Goal: Submit feedback/report problem: Provide input to the site owners about the experience or issues

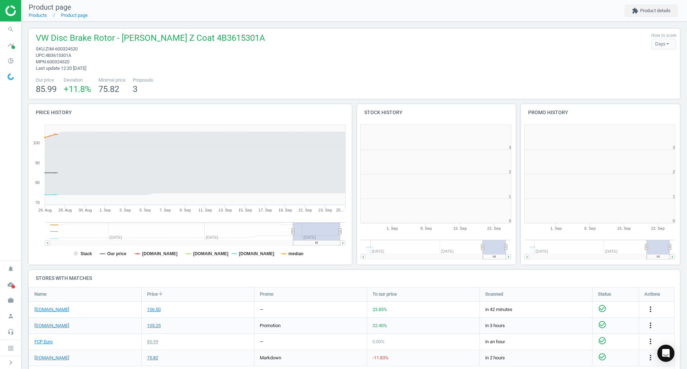
scroll to position [154, 169]
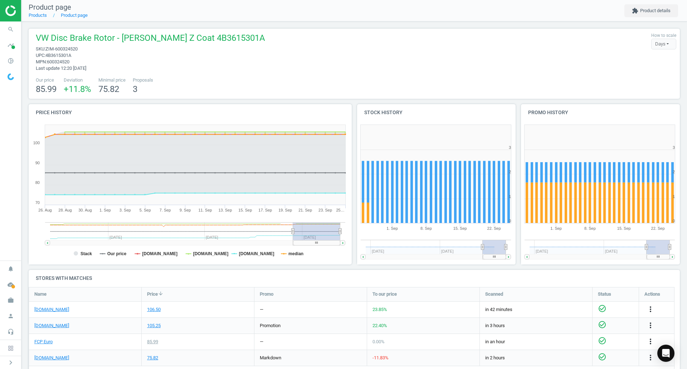
click at [11, 26] on icon "search" at bounding box center [11, 30] width 14 height 14
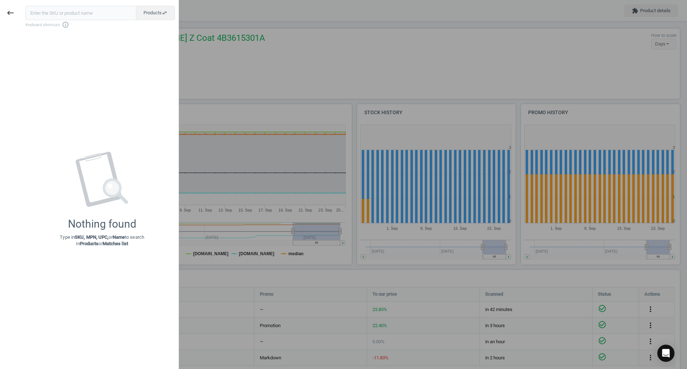
click at [73, 17] on input "text" at bounding box center [80, 13] width 111 height 14
type input "REI-407337300"
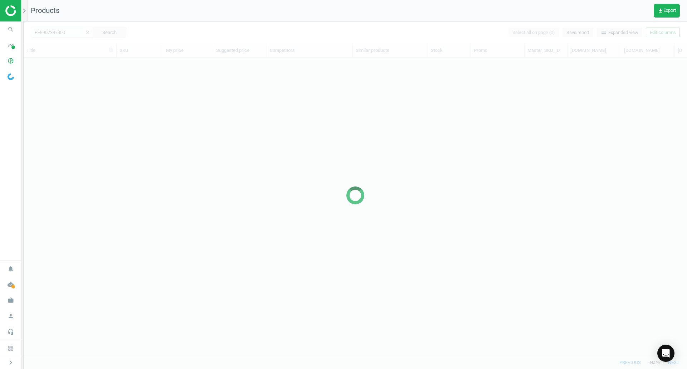
scroll to position [287, 658]
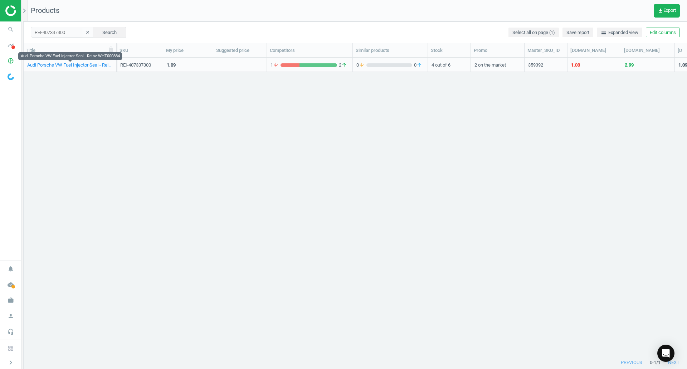
click at [94, 64] on link "Audi Porsche VW Fuel Injector Seal - Reinz WHT000884" at bounding box center [70, 65] width 86 height 6
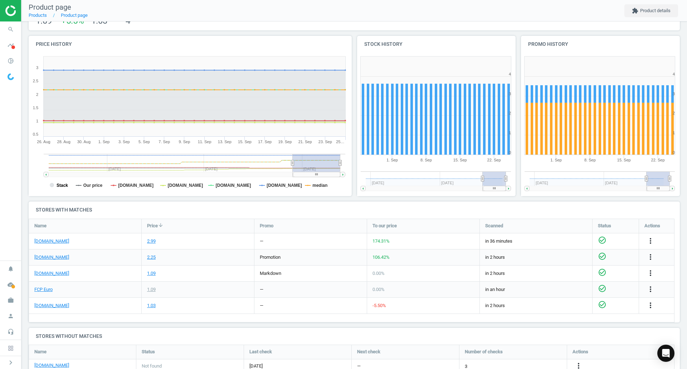
scroll to position [72, 0]
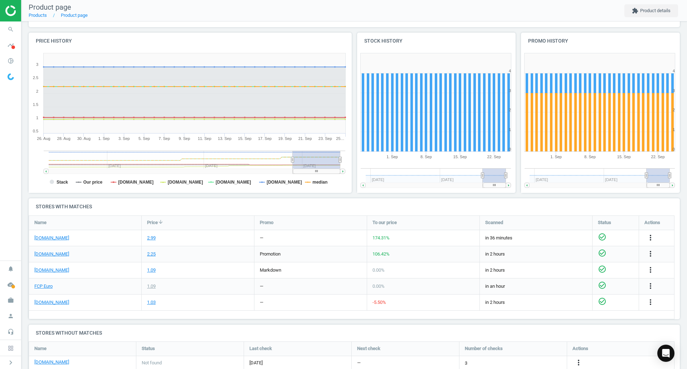
click at [53, 241] on div "[DOMAIN_NAME]" at bounding box center [85, 238] width 112 height 16
click at [52, 240] on link "[DOMAIN_NAME]" at bounding box center [51, 238] width 35 height 6
click at [55, 257] on div "[DOMAIN_NAME]" at bounding box center [85, 254] width 112 height 16
click at [55, 255] on link "[DOMAIN_NAME]" at bounding box center [51, 254] width 35 height 6
click at [52, 286] on link "FCP Euro" at bounding box center [43, 286] width 18 height 6
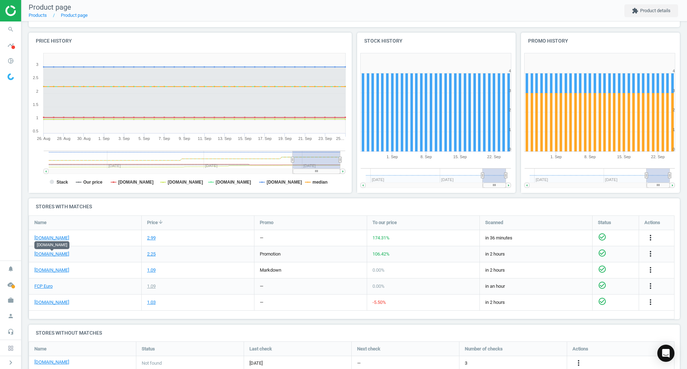
click at [54, 253] on link "[DOMAIN_NAME]" at bounding box center [51, 254] width 35 height 6
click at [11, 30] on icon "search" at bounding box center [11, 30] width 14 height 14
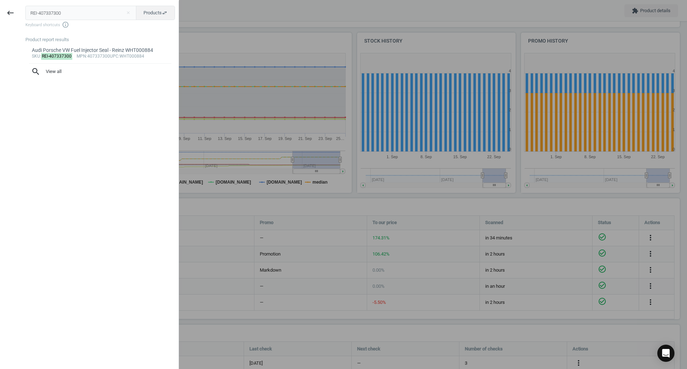
click at [96, 7] on input "REI-407337300" at bounding box center [80, 13] width 111 height 14
type input "OES-1233068"
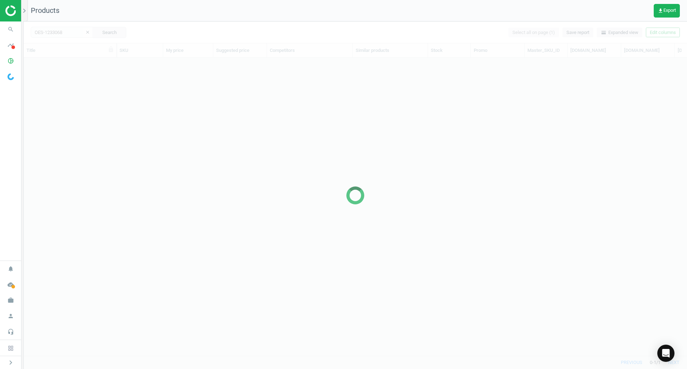
scroll to position [287, 658]
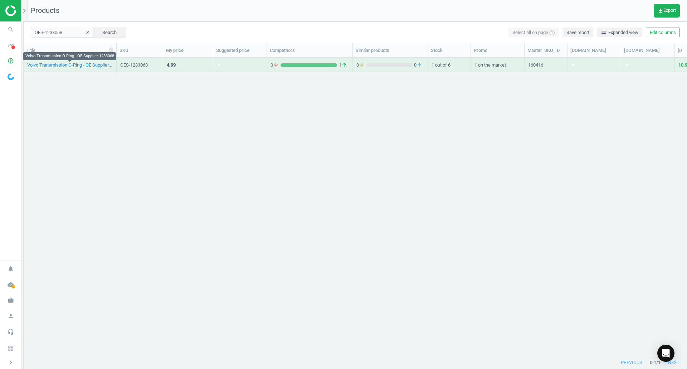
click at [36, 66] on link "Volvo Transmission O-Ring - OE Supplier 1233068" at bounding box center [70, 65] width 86 height 6
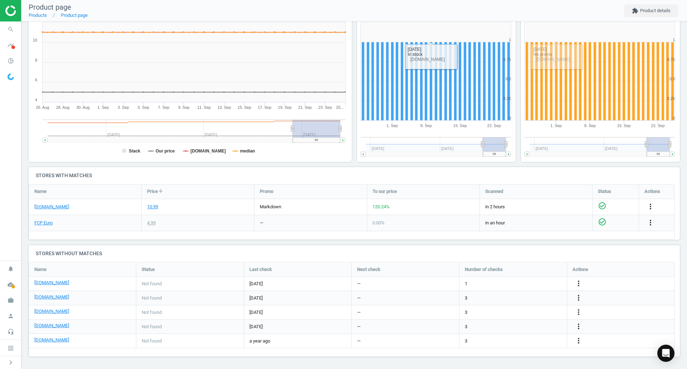
scroll to position [103, 0]
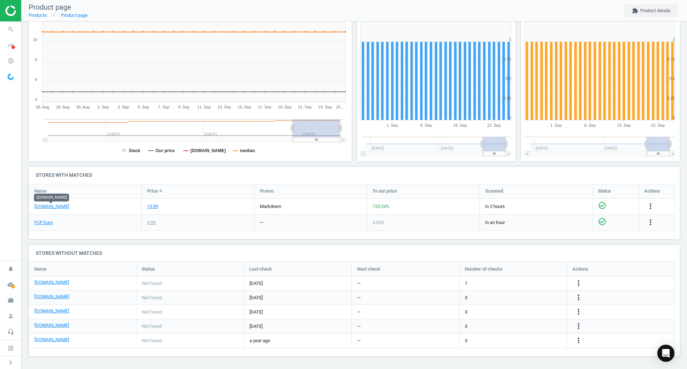
click at [62, 205] on link "[DOMAIN_NAME]" at bounding box center [51, 206] width 35 height 6
click at [43, 219] on link "FCP Euro" at bounding box center [43, 222] width 18 height 6
click at [651, 203] on icon "more_vert" at bounding box center [651, 206] width 9 height 9
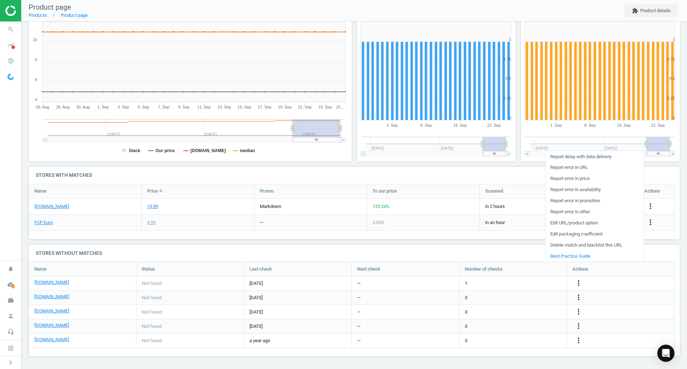
click at [579, 167] on link "Report error in URL" at bounding box center [595, 167] width 98 height 11
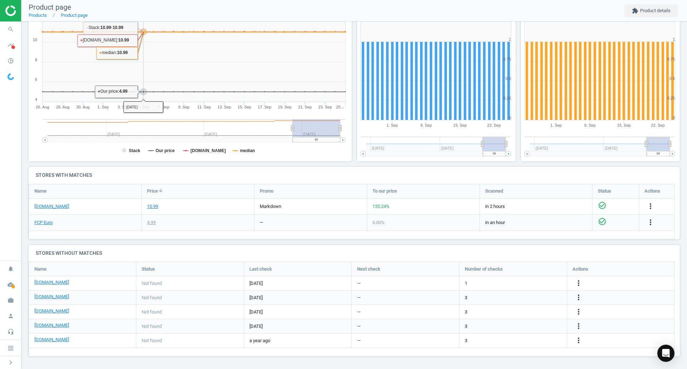
scroll to position [0, 0]
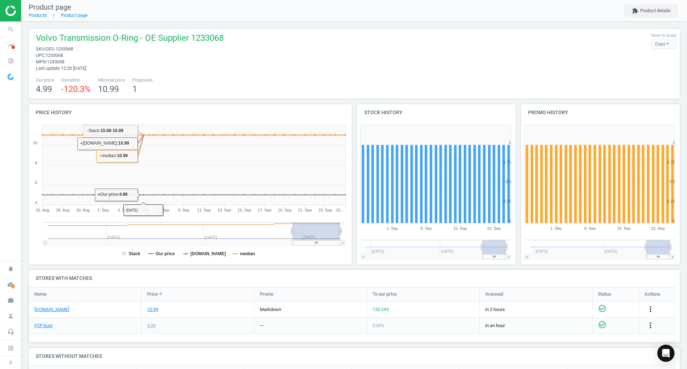
click at [14, 32] on icon "search" at bounding box center [11, 30] width 14 height 14
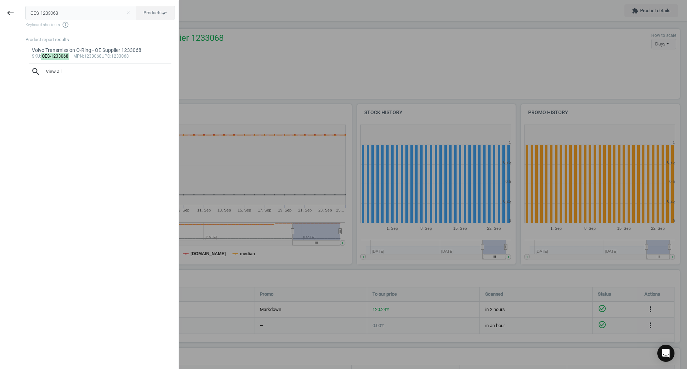
click at [88, 7] on input "OES-1233068" at bounding box center [80, 13] width 111 height 14
type input "REI-407666700"
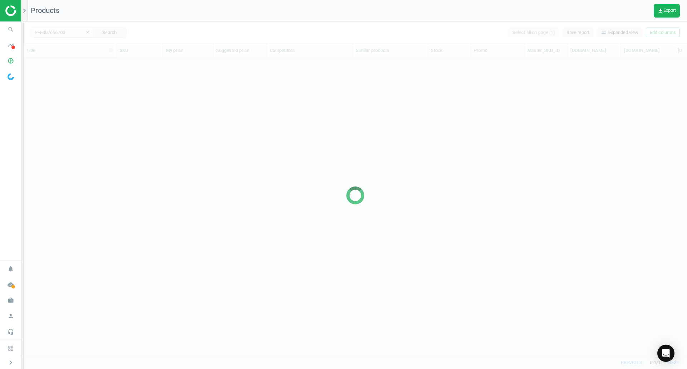
scroll to position [287, 658]
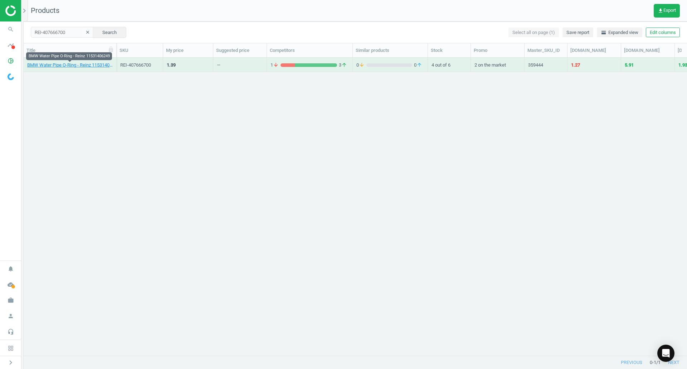
click at [69, 64] on link "BMW Water Pipe O-Ring - Reinz 11531406249" at bounding box center [70, 65] width 86 height 6
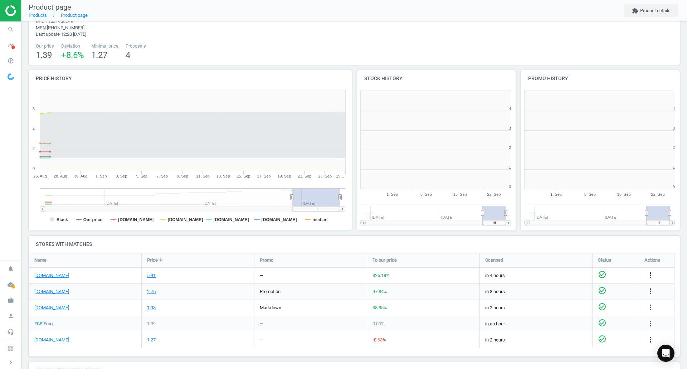
scroll to position [4, 4]
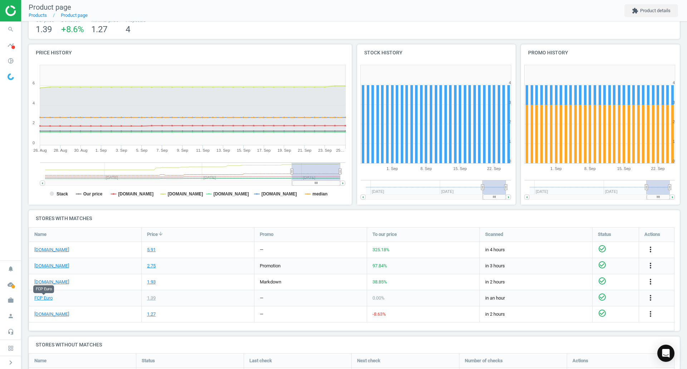
click at [46, 297] on link "FCP Euro" at bounding box center [43, 298] width 18 height 6
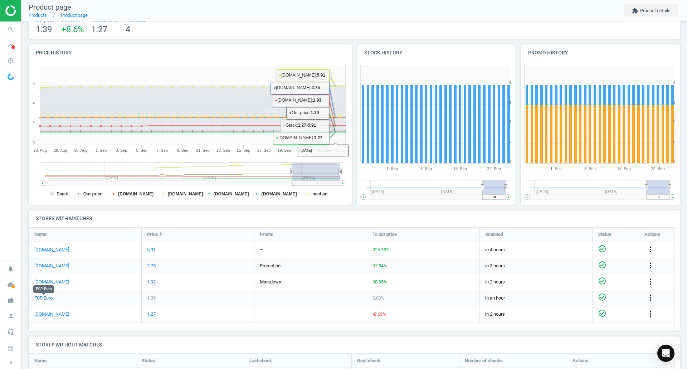
click at [56, 252] on link "[DOMAIN_NAME]" at bounding box center [51, 250] width 35 height 6
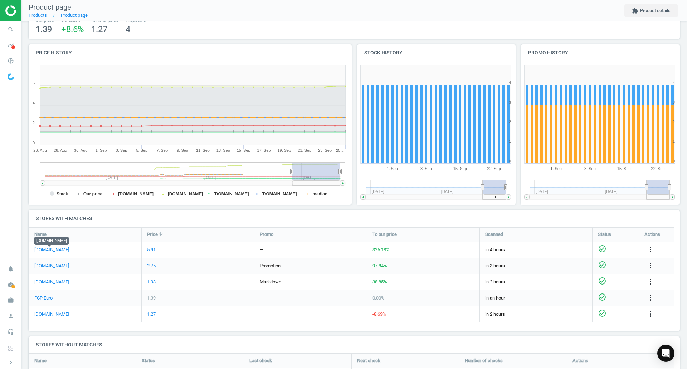
scroll to position [0, 0]
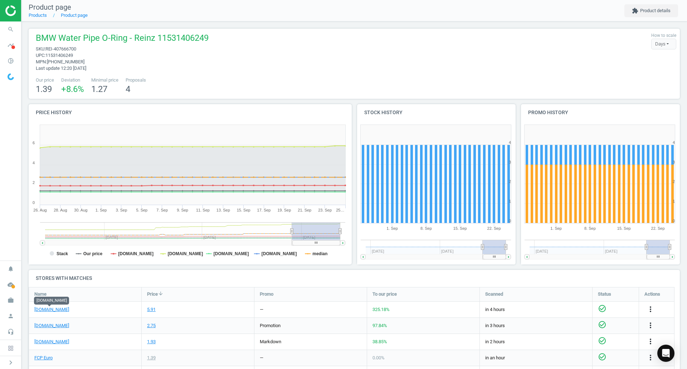
click at [18, 33] on span "search" at bounding box center [10, 29] width 21 height 16
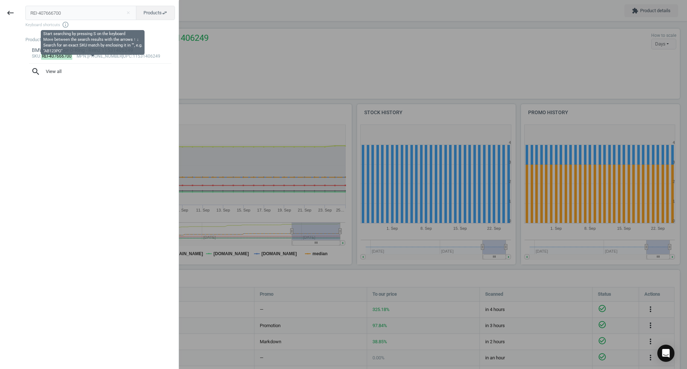
click at [58, 17] on input "REI-407666700" at bounding box center [80, 13] width 111 height 14
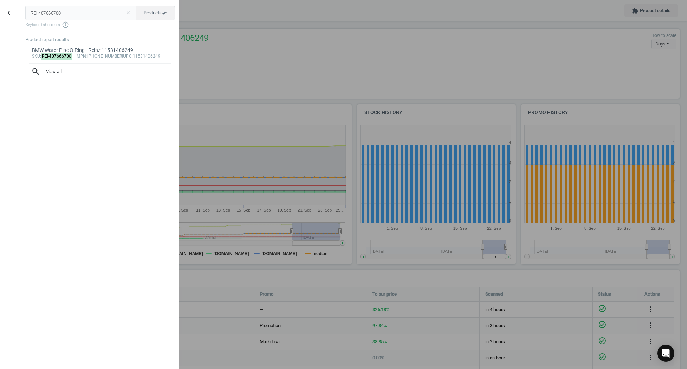
click at [58, 17] on input "REI-407666700" at bounding box center [80, 13] width 111 height 14
type input "REI-407758600"
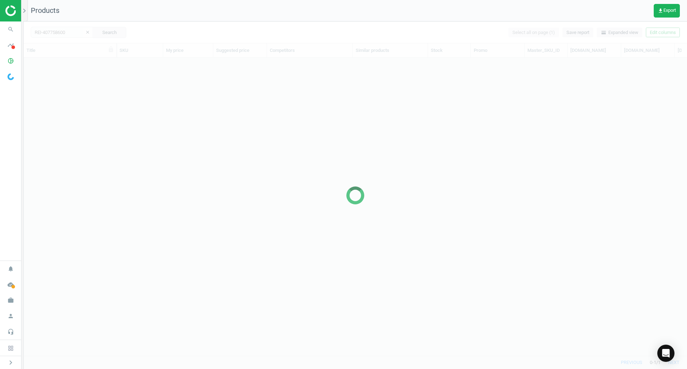
scroll to position [287, 658]
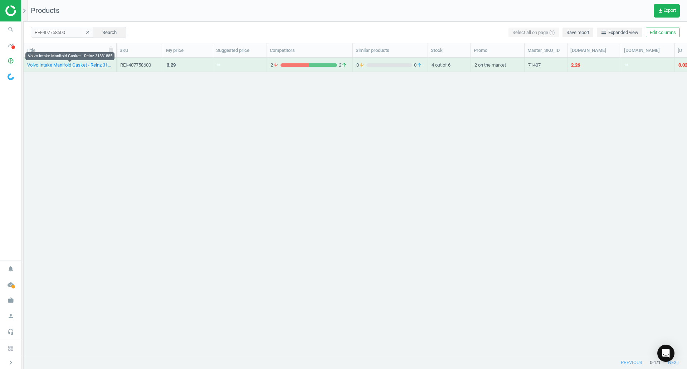
click at [97, 63] on link "Volvo Intake Manifold Gasket - Reinz 31331885" at bounding box center [70, 65] width 86 height 6
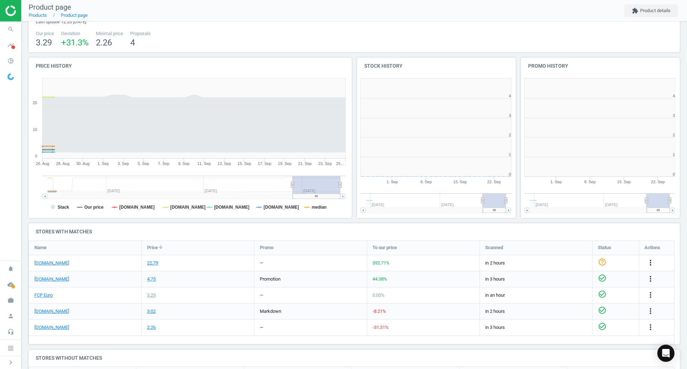
scroll to position [47, 0]
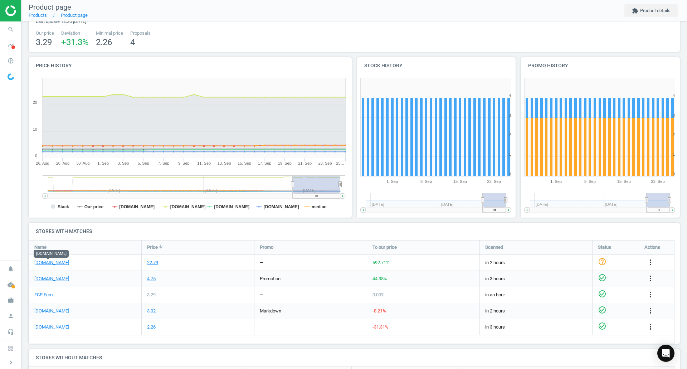
click at [57, 260] on link "[DOMAIN_NAME]" at bounding box center [51, 263] width 35 height 6
click at [44, 294] on link "FCP Euro" at bounding box center [43, 295] width 18 height 6
click at [11, 28] on icon "search" at bounding box center [11, 30] width 14 height 14
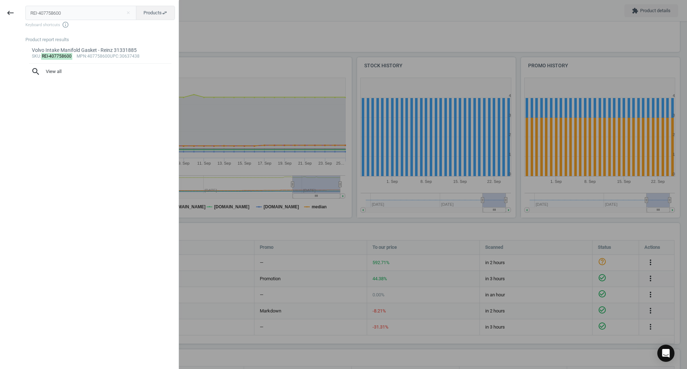
click at [83, 14] on input "REI-407758600" at bounding box center [80, 13] width 111 height 14
type input "REI-702849900"
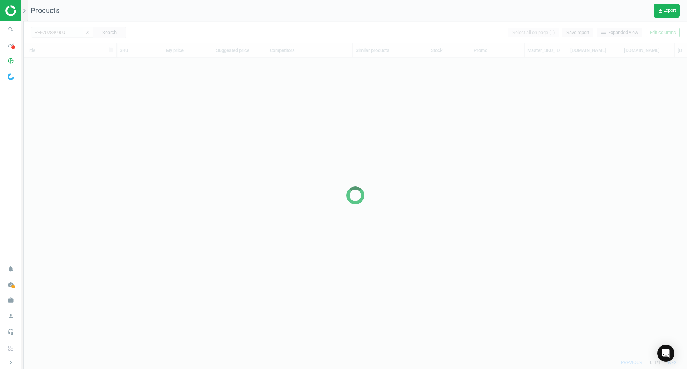
scroll to position [287, 658]
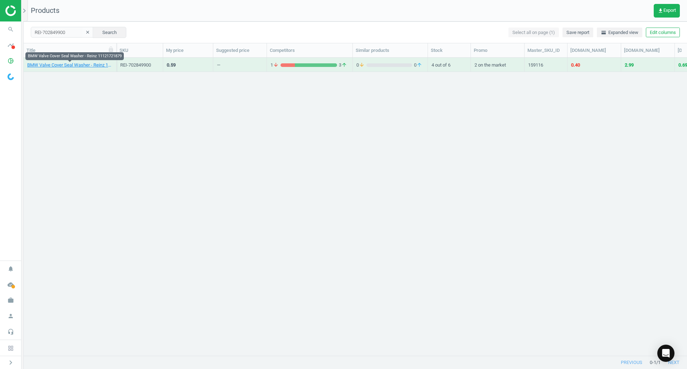
click at [93, 67] on link "BMW Valve Cover Seal Washer - Reinz 11121721879" at bounding box center [70, 65] width 86 height 6
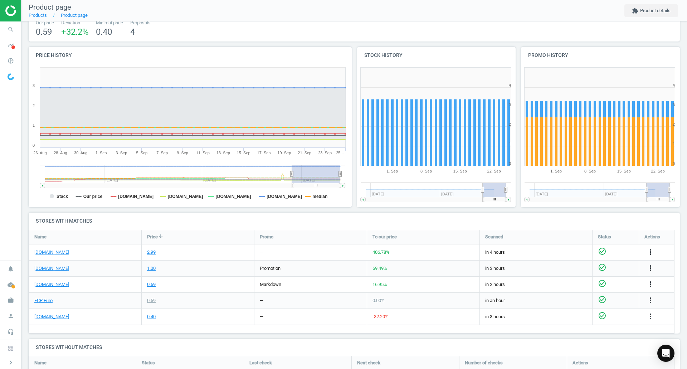
scroll to position [58, 0]
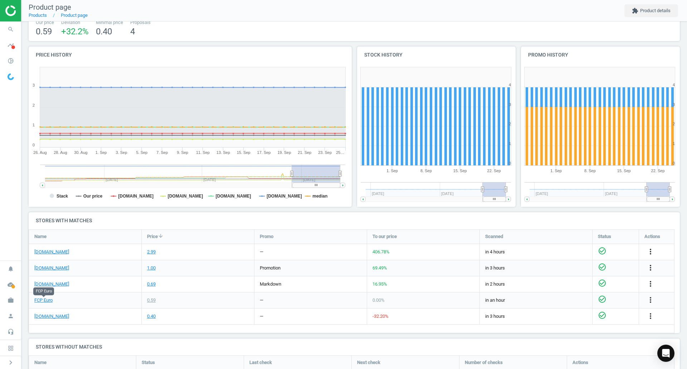
click at [45, 302] on link "FCP Euro" at bounding box center [43, 300] width 18 height 6
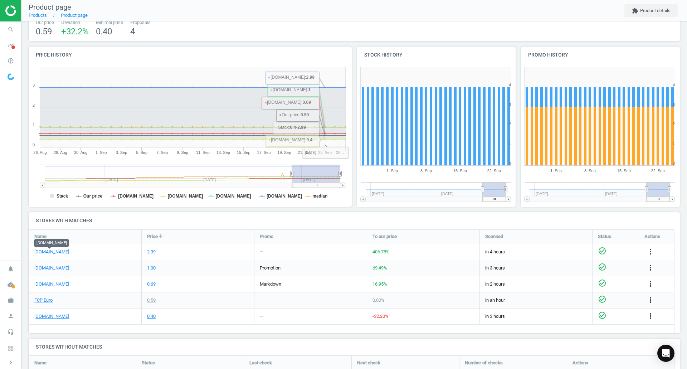
click at [52, 250] on link "[DOMAIN_NAME]" at bounding box center [51, 252] width 35 height 6
click at [13, 32] on icon "search" at bounding box center [11, 30] width 14 height 14
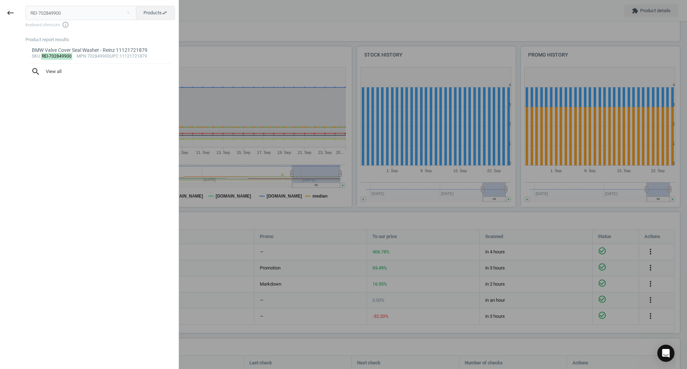
click at [120, 9] on input "REI-702849900" at bounding box center [80, 13] width 111 height 14
type input "SAC-315872"
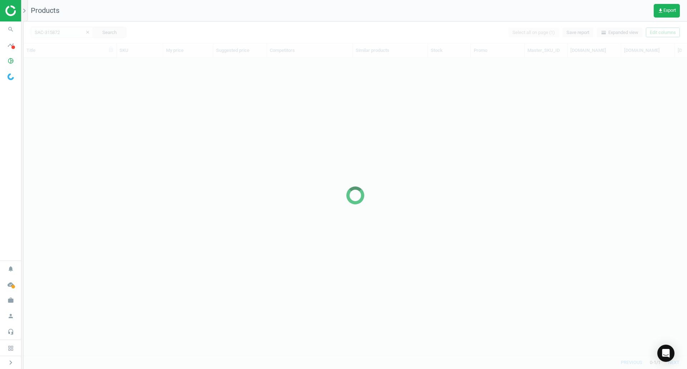
scroll to position [287, 658]
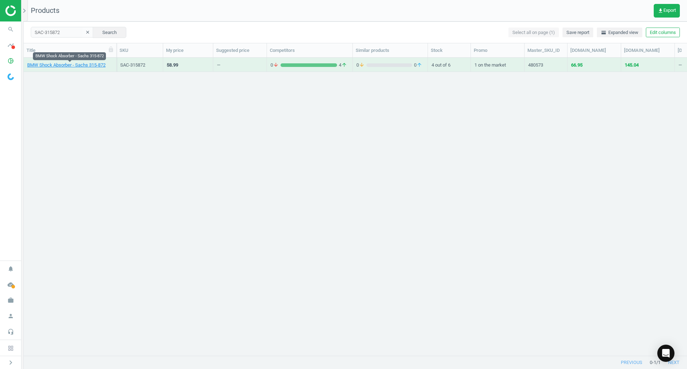
click at [74, 67] on link "BMW Shock Absorber - Sachs 315-872" at bounding box center [66, 65] width 78 height 6
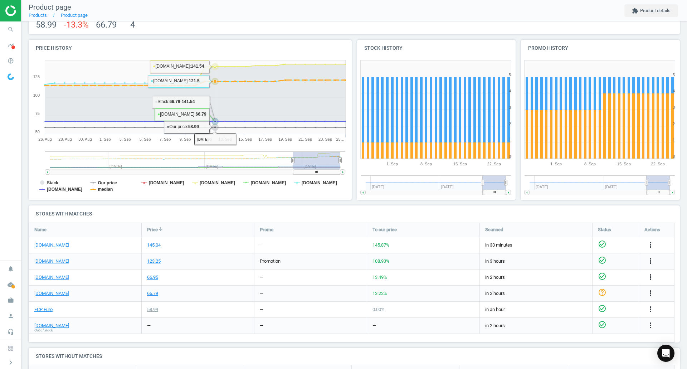
scroll to position [66, 0]
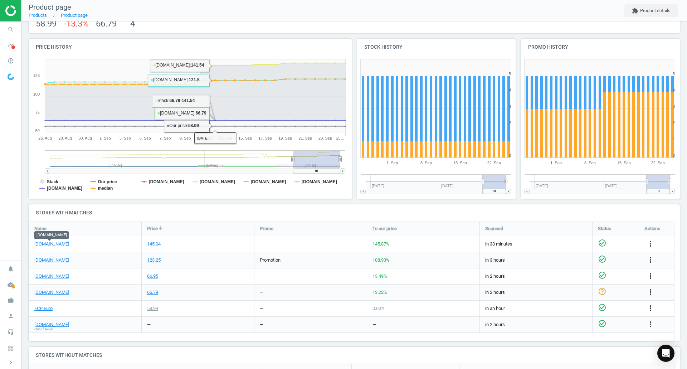
click at [57, 243] on link "[DOMAIN_NAME]" at bounding box center [51, 244] width 35 height 6
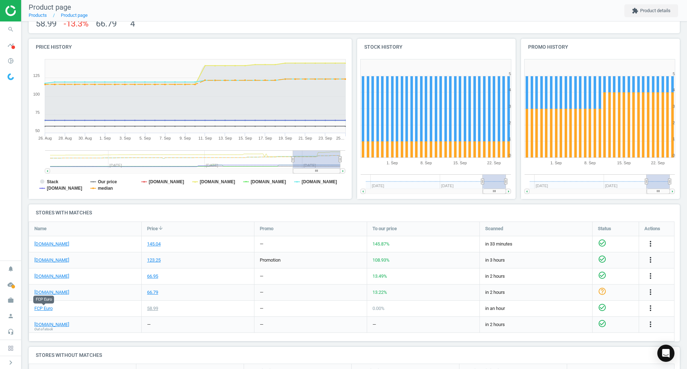
click at [47, 309] on link "FCP Euro" at bounding box center [43, 308] width 18 height 6
click at [59, 260] on link "[DOMAIN_NAME]" at bounding box center [51, 260] width 35 height 6
click at [14, 27] on icon "search" at bounding box center [11, 30] width 14 height 14
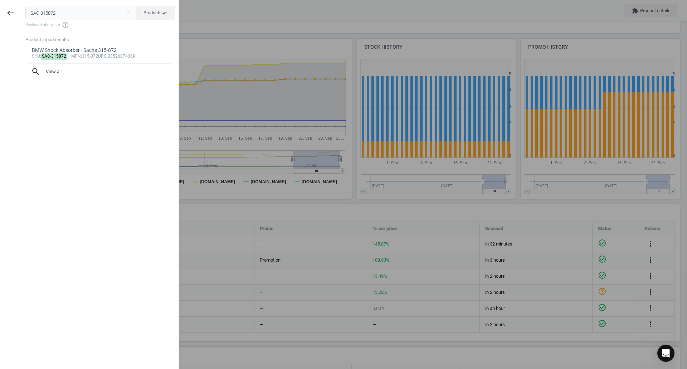
click at [62, 17] on input "SAC-315872" at bounding box center [80, 13] width 111 height 14
type input "SAC-317539"
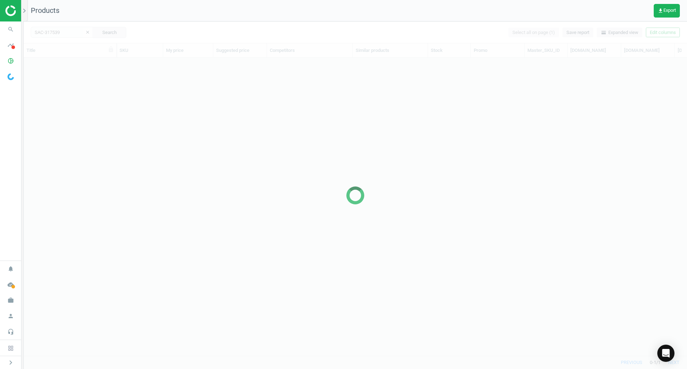
scroll to position [287, 658]
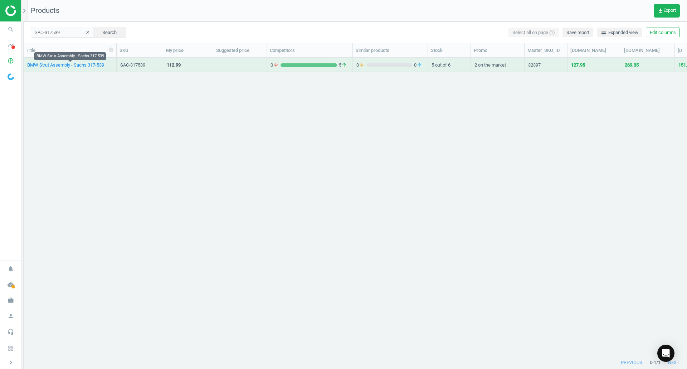
click at [86, 64] on link "BMW Strut Assembly - Sachs 317-539" at bounding box center [65, 65] width 77 height 6
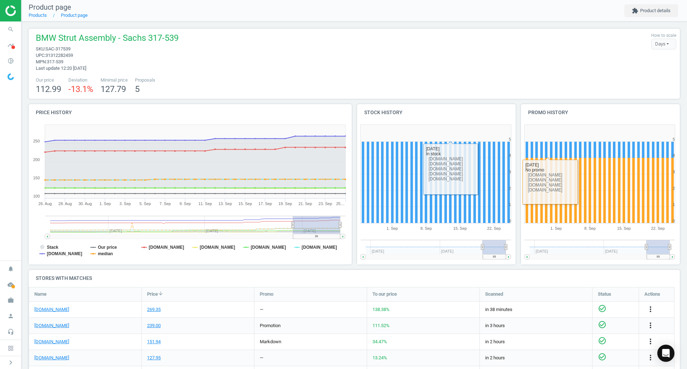
scroll to position [110, 0]
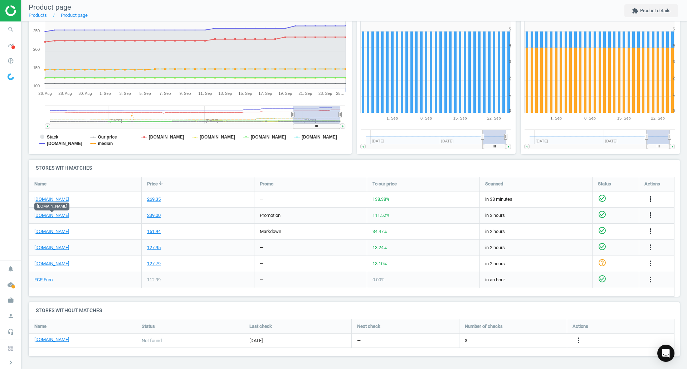
click at [66, 217] on link "[DOMAIN_NAME]" at bounding box center [51, 215] width 35 height 6
click at [48, 281] on link "FCP Euro" at bounding box center [43, 280] width 18 height 6
click at [6, 33] on icon "search" at bounding box center [11, 30] width 14 height 14
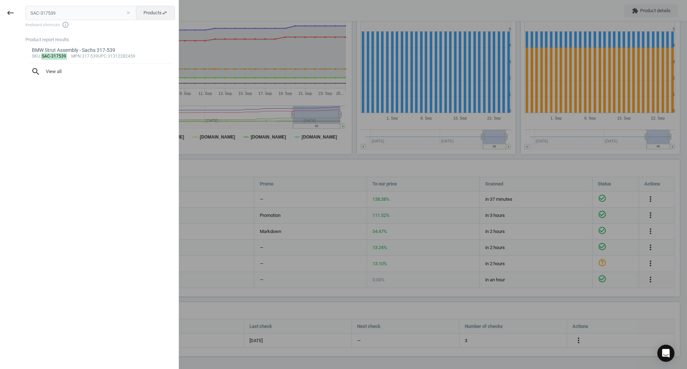
click at [127, 13] on button "close" at bounding box center [128, 13] width 11 height 6
click at [127, 13] on input "text" at bounding box center [80, 13] width 111 height 14
paste input "SAC-317542"
type input "SAC-317542"
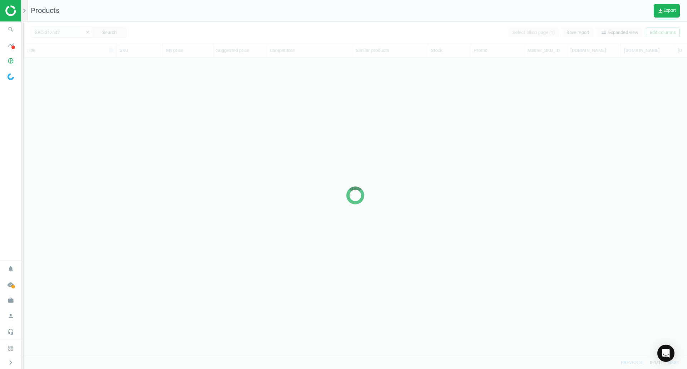
scroll to position [287, 658]
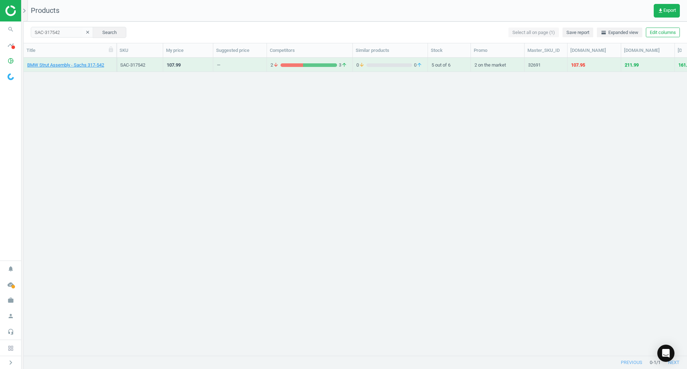
click at [64, 68] on div "BMW Strut Assembly - Sachs 317-542" at bounding box center [70, 66] width 86 height 9
click at [62, 67] on link "BMW Strut Assembly - Sachs 317-542" at bounding box center [65, 65] width 77 height 6
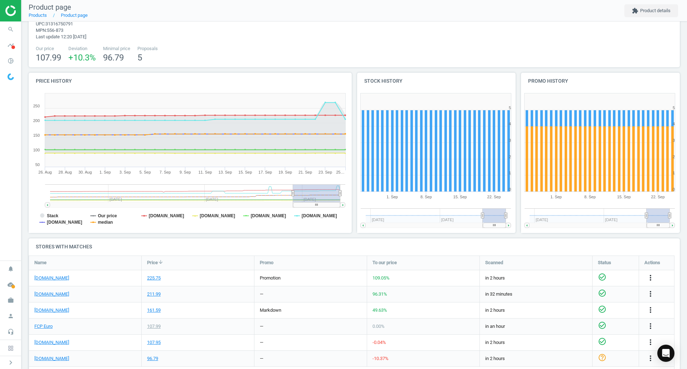
scroll to position [72, 0]
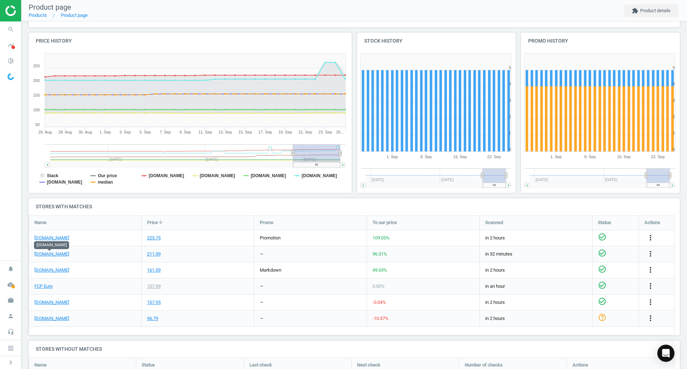
click at [53, 251] on link "[DOMAIN_NAME]" at bounding box center [51, 254] width 35 height 6
click at [42, 283] on link "FCP Euro" at bounding box center [43, 286] width 18 height 6
click at [653, 253] on icon "more_vert" at bounding box center [651, 254] width 9 height 9
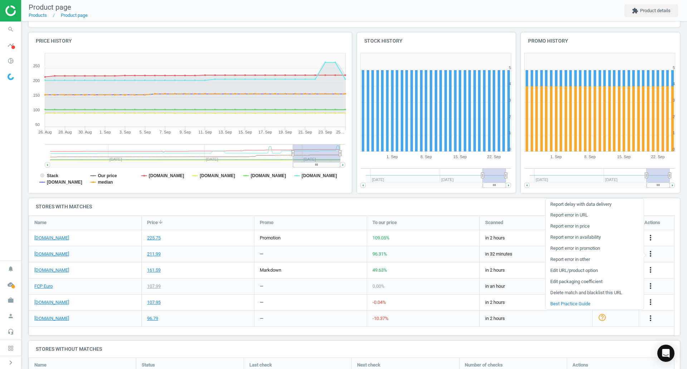
click at [565, 268] on link "Edit URL/product option" at bounding box center [595, 270] width 98 height 11
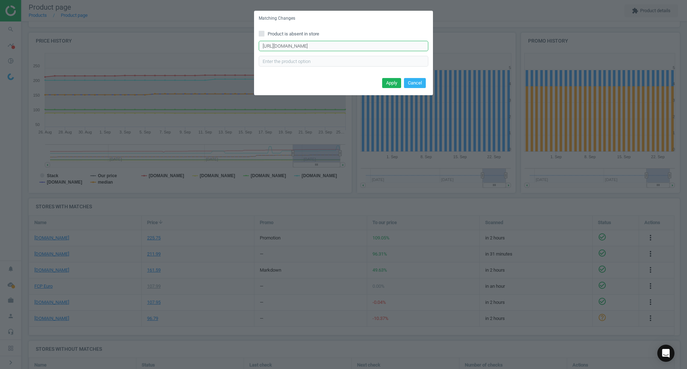
click at [348, 47] on input "[URL][DOMAIN_NAME]" at bounding box center [344, 46] width 170 height 11
click at [348, 48] on input "[URL][DOMAIN_NAME]" at bounding box center [344, 46] width 170 height 11
click at [349, 48] on input "[URL][DOMAIN_NAME]" at bounding box center [344, 46] width 170 height 11
drag, startPoint x: 349, startPoint y: 49, endPoint x: 345, endPoint y: 53, distance: 5.1
click at [345, 53] on div "[URL][DOMAIN_NAME] Enter correct product url" at bounding box center [344, 54] width 170 height 26
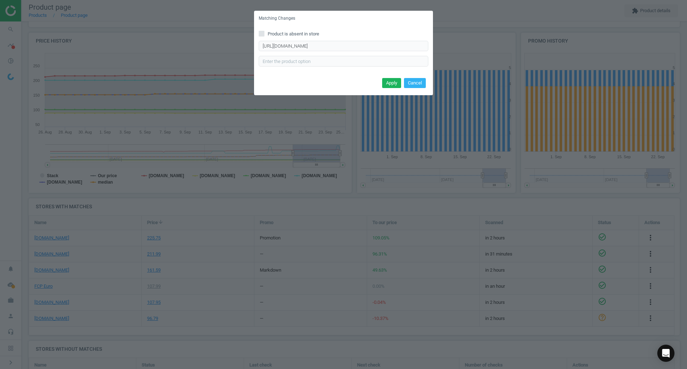
click at [345, 53] on div "[URL][DOMAIN_NAME] Enter correct product url" at bounding box center [344, 54] width 170 height 26
click at [347, 46] on input "[URL][DOMAIN_NAME]" at bounding box center [344, 46] width 170 height 11
paste input "achs-shock-front-left-only-for-vehicles-with-factory-sport-suspension/556873~"
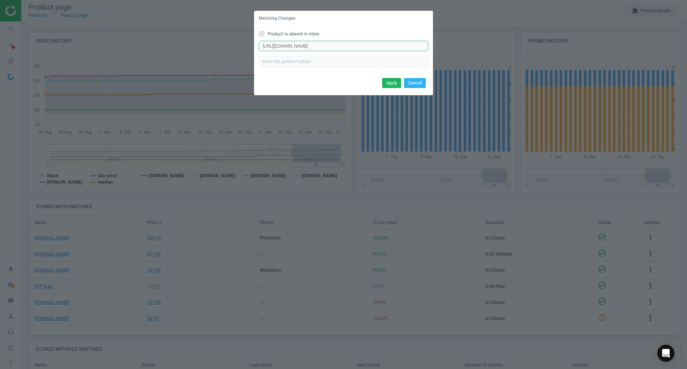
scroll to position [0, 82]
type input "[URL][DOMAIN_NAME]"
click at [395, 84] on button "Apply" at bounding box center [391, 83] width 19 height 10
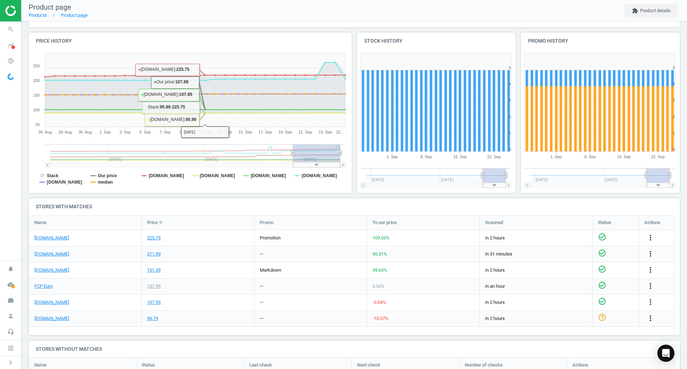
click at [9, 33] on icon "search" at bounding box center [11, 30] width 14 height 14
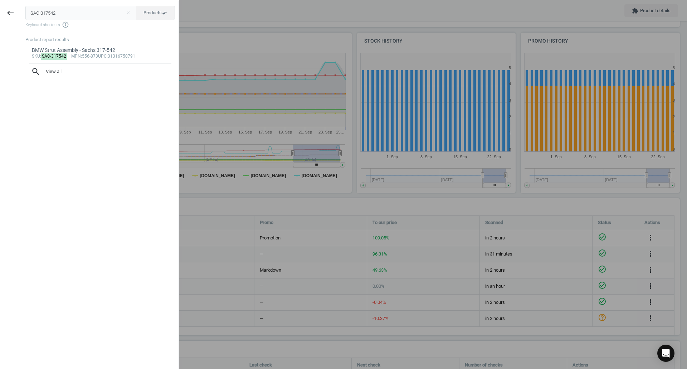
click at [53, 19] on input "SAC-317542" at bounding box center [80, 13] width 111 height 14
type input "STB-0305CA"
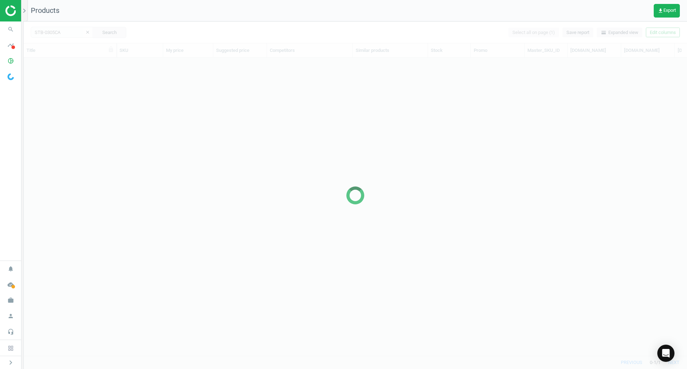
scroll to position [287, 658]
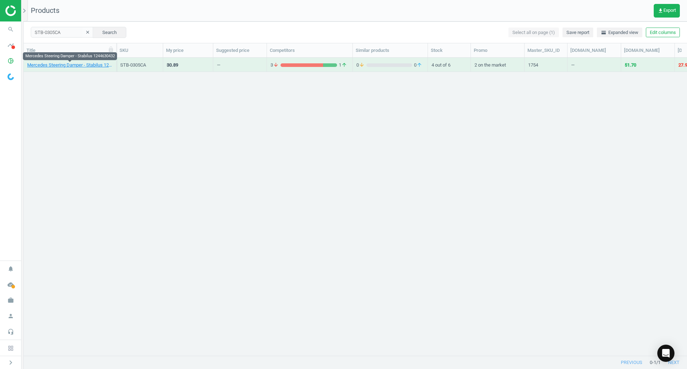
click at [90, 63] on link "Mercedes Steering Damper - Stabilus 1244630432" at bounding box center [70, 65] width 86 height 6
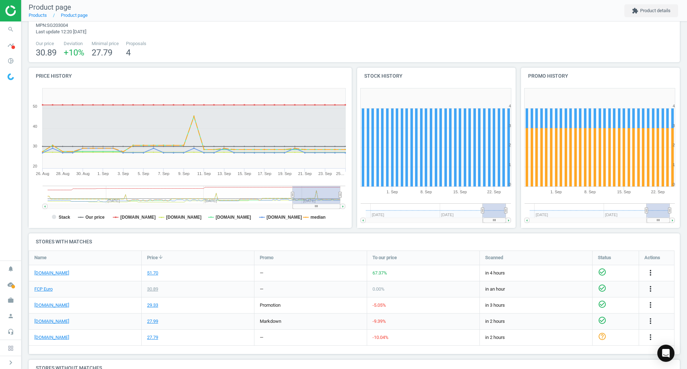
scroll to position [72, 0]
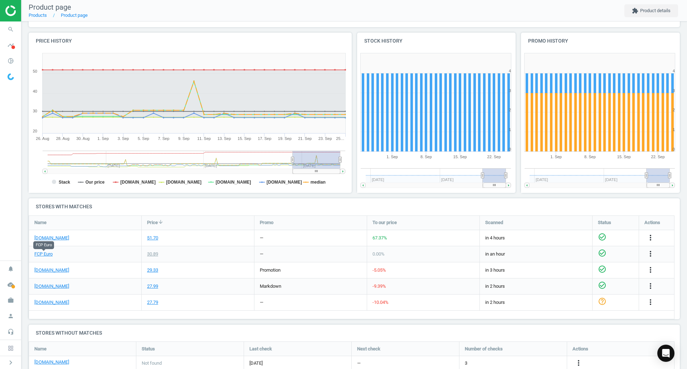
click at [44, 255] on link "FCP Euro" at bounding box center [43, 254] width 18 height 6
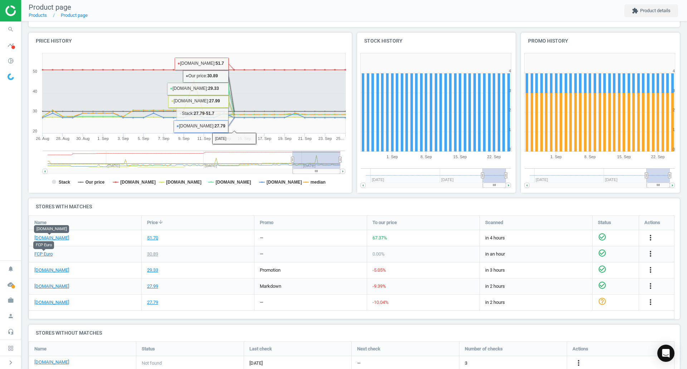
click at [56, 238] on link "[DOMAIN_NAME]" at bounding box center [51, 238] width 35 height 6
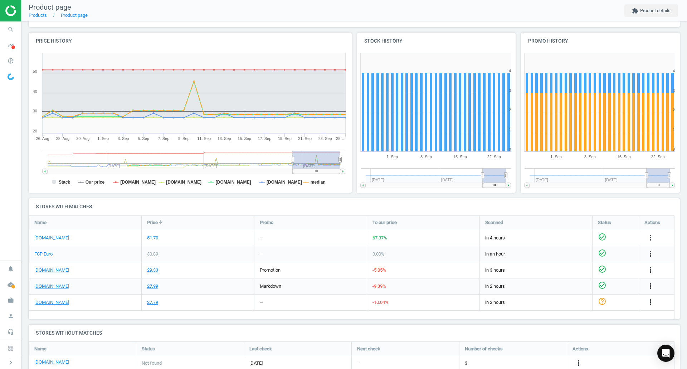
click at [11, 27] on icon "search" at bounding box center [11, 30] width 14 height 14
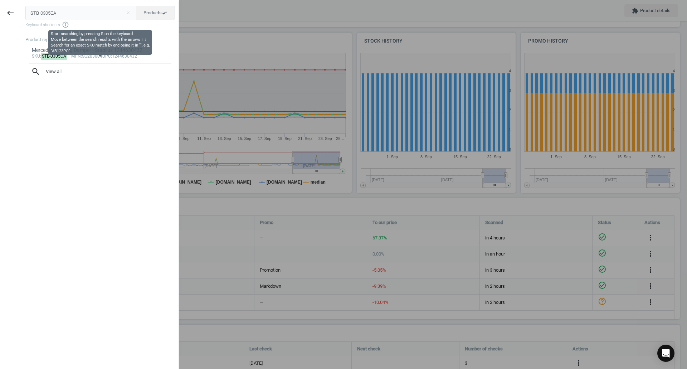
click at [35, 21] on span "Keyboard shortcuts info_outline" at bounding box center [100, 24] width 150 height 7
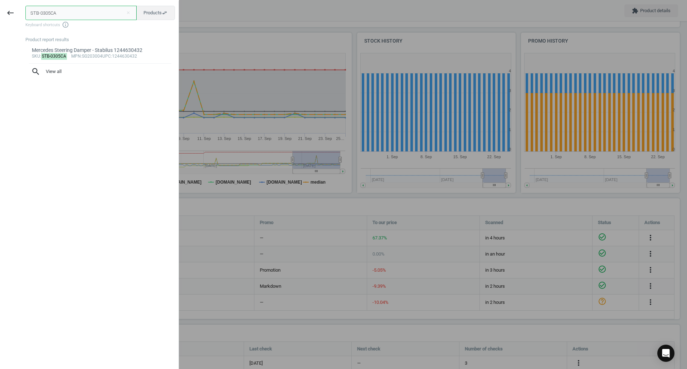
click at [43, 18] on input "STB-0305CA" at bounding box center [80, 13] width 111 height 14
paste input "TRW-JTS554"
type input "TRW-JTS554"
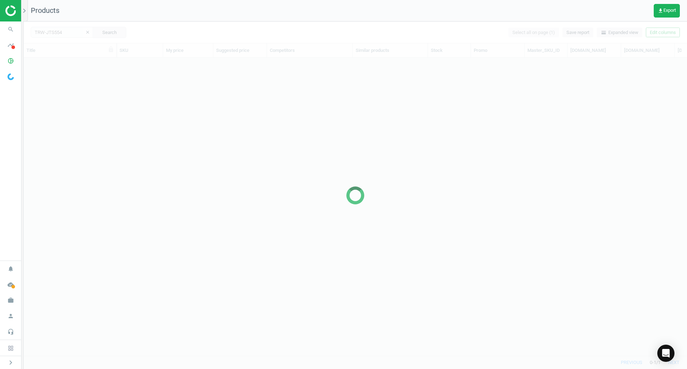
scroll to position [287, 658]
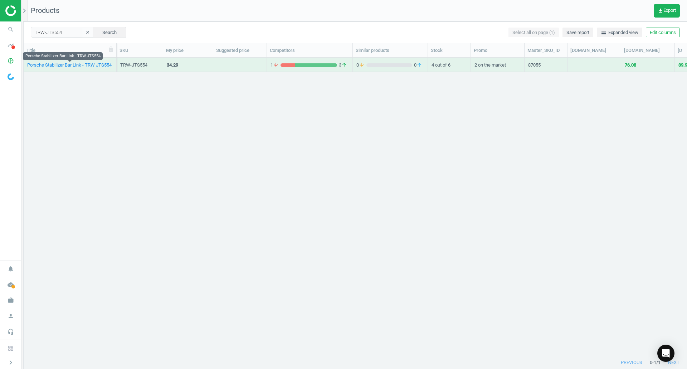
click at [64, 64] on link "Porsche Stabilizer Bar Link - TRW JTS554" at bounding box center [69, 65] width 84 height 6
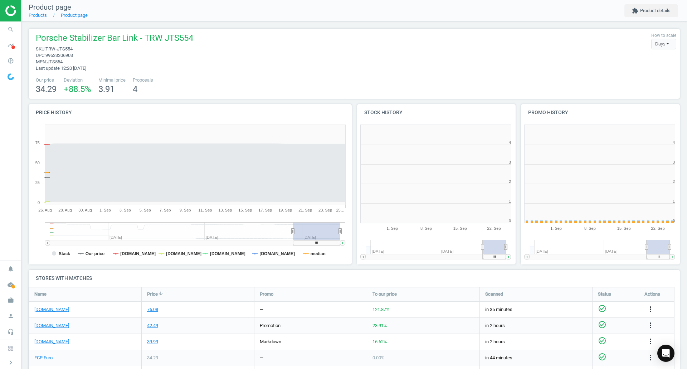
scroll to position [154, 169]
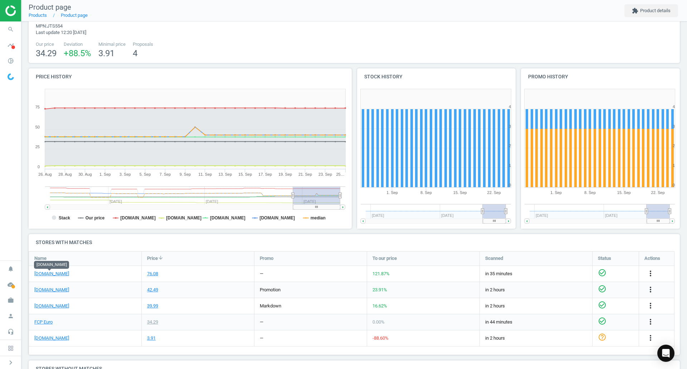
click at [42, 271] on link "[DOMAIN_NAME]" at bounding box center [51, 274] width 35 height 6
click at [38, 322] on link "FCP Euro" at bounding box center [43, 322] width 18 height 6
click at [12, 31] on icon "search" at bounding box center [11, 30] width 14 height 14
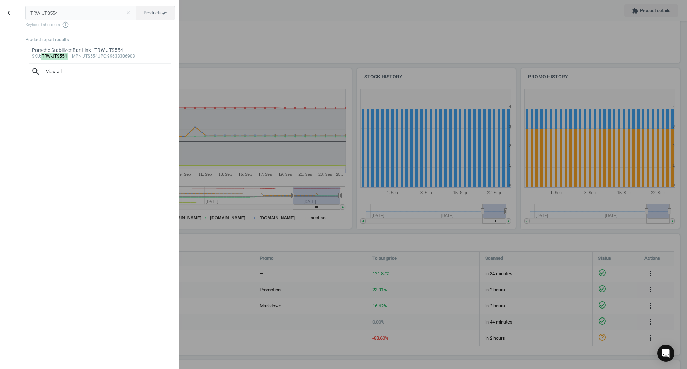
click at [57, 13] on input "TRW-JTS554" at bounding box center [80, 13] width 111 height 14
type input "LEM-1066901"
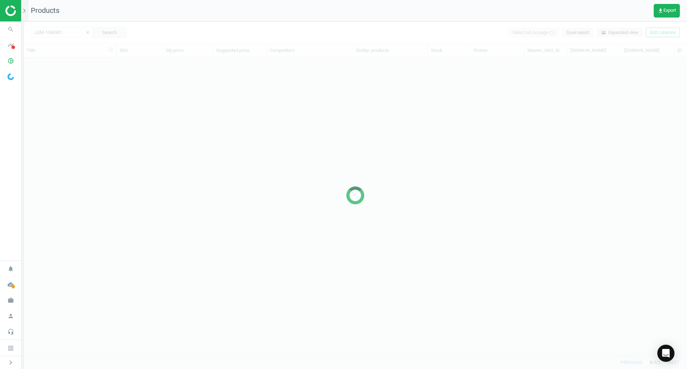
scroll to position [6, 6]
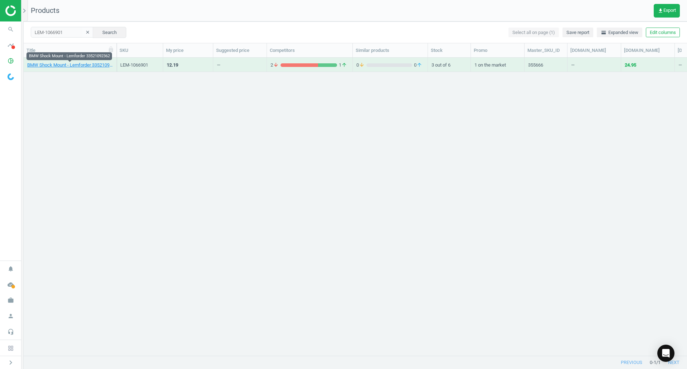
click at [84, 65] on link "BMW Shock Mount - Lemforder 33521092362" at bounding box center [70, 65] width 86 height 6
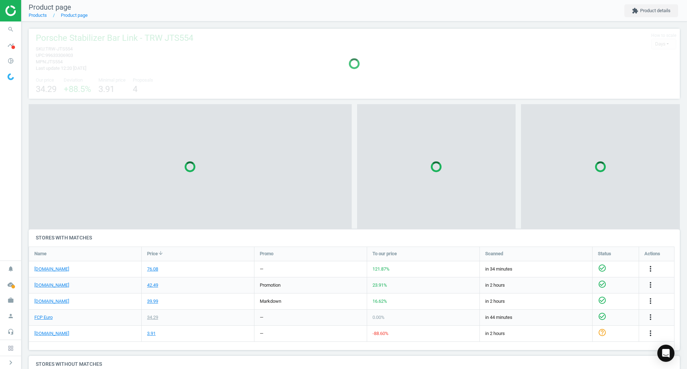
scroll to position [4, 4]
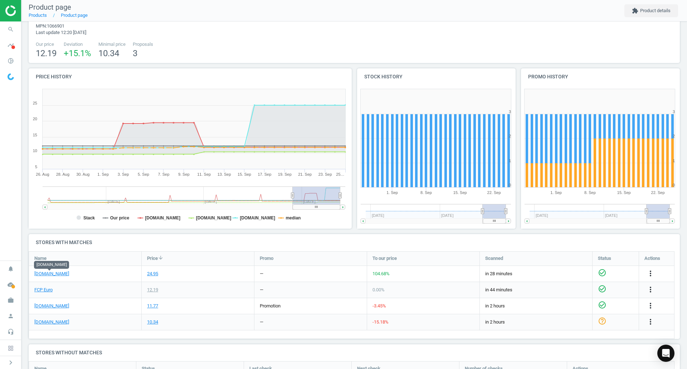
click at [36, 274] on link "[DOMAIN_NAME]" at bounding box center [51, 274] width 35 height 6
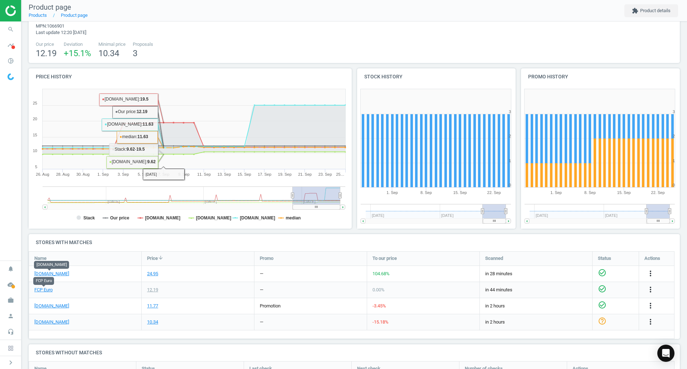
click at [39, 293] on div "FCP Euro" at bounding box center [85, 290] width 112 height 16
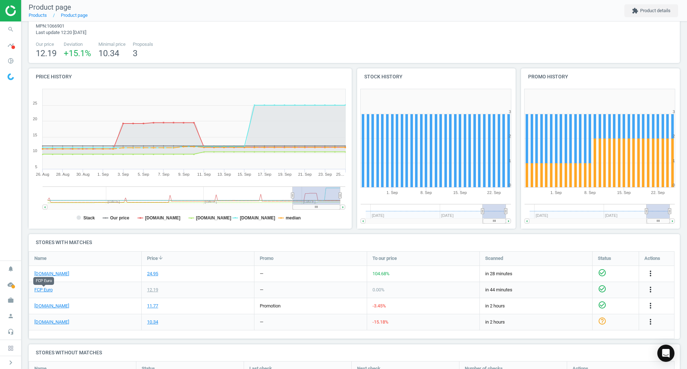
click at [40, 289] on link "FCP Euro" at bounding box center [43, 290] width 18 height 6
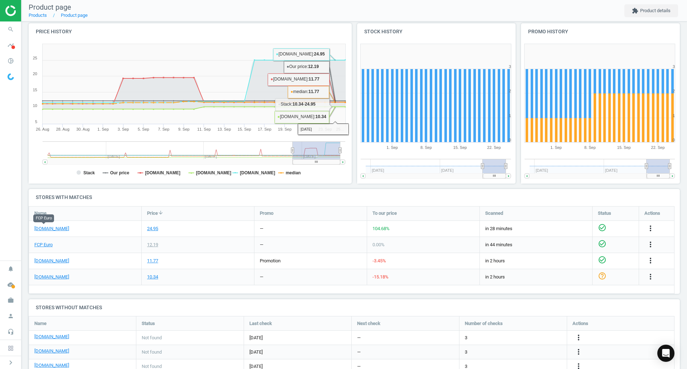
scroll to position [107, 0]
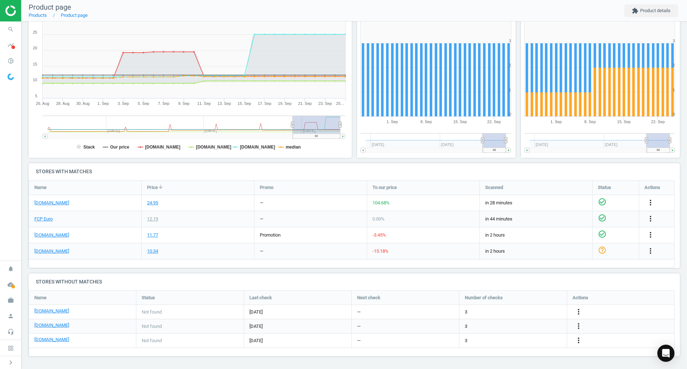
click at [652, 204] on icon "more_vert" at bounding box center [651, 202] width 9 height 9
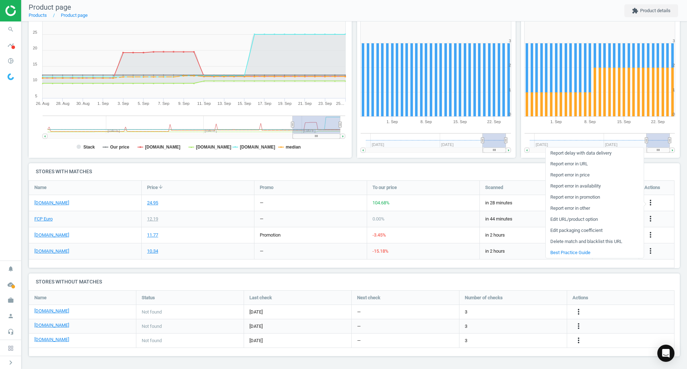
click at [573, 220] on link "Edit URL/product option" at bounding box center [595, 219] width 98 height 11
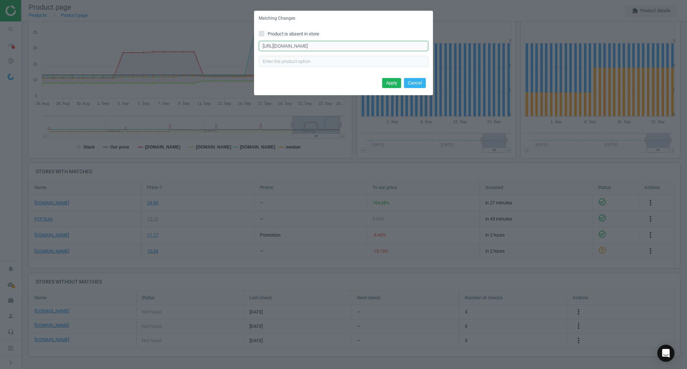
click at [401, 45] on input "[URL][DOMAIN_NAME]" at bounding box center [344, 46] width 170 height 11
paste input "bmw-lemfoerder-suspension-strut-bearing/33504035929~"
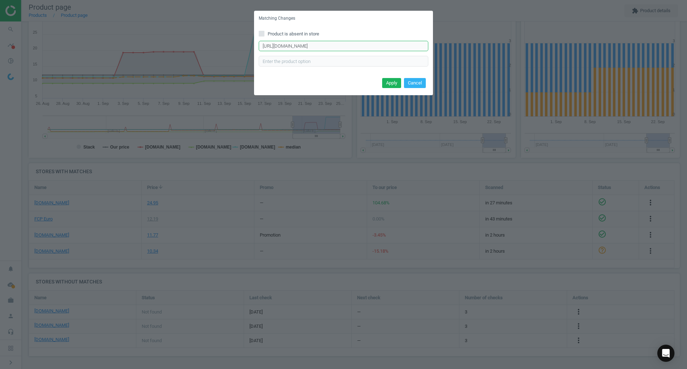
type input "[URL][DOMAIN_NAME]"
click at [398, 82] on button "Apply" at bounding box center [391, 83] width 19 height 10
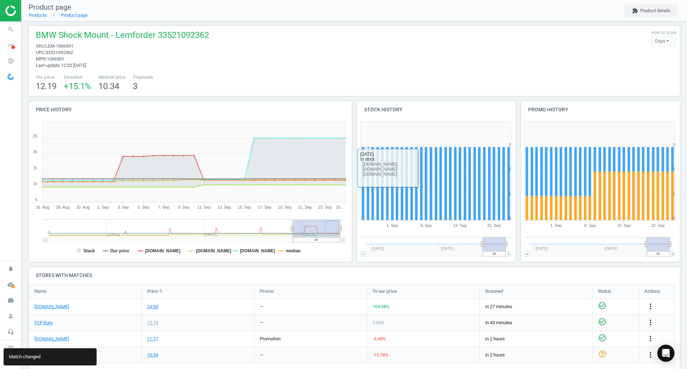
scroll to position [0, 0]
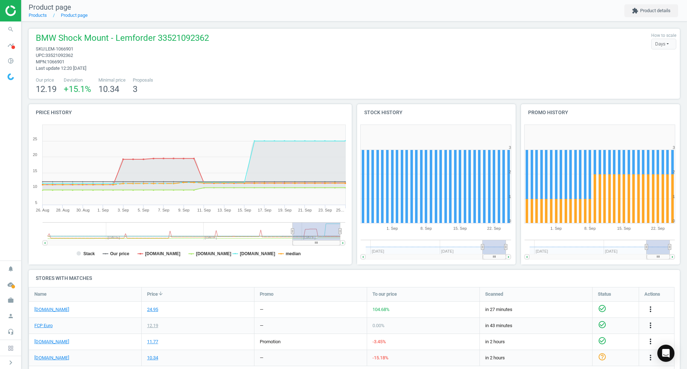
click at [14, 29] on icon "search" at bounding box center [11, 30] width 14 height 14
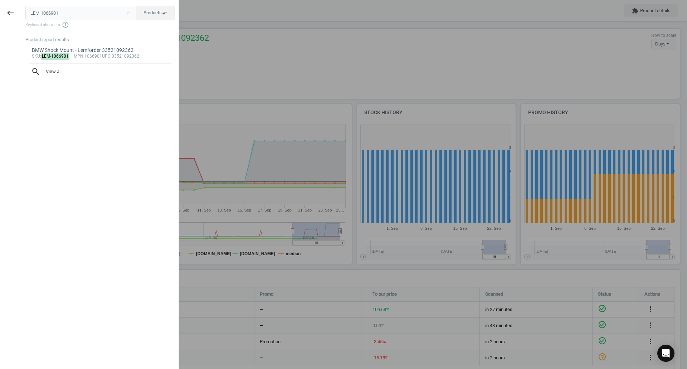
click at [65, 13] on input "LEM-1066901" at bounding box center [80, 13] width 111 height 14
type input "LEM-2517102"
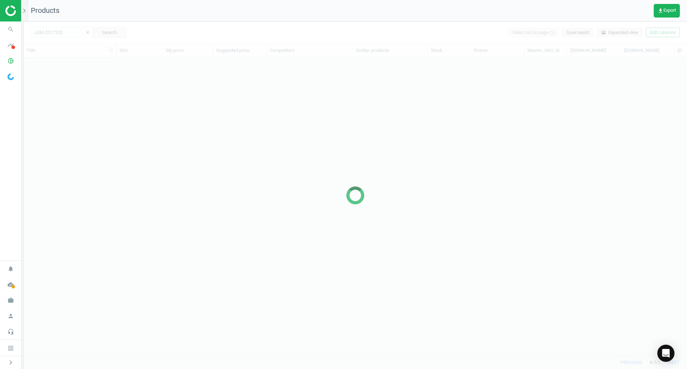
scroll to position [287, 658]
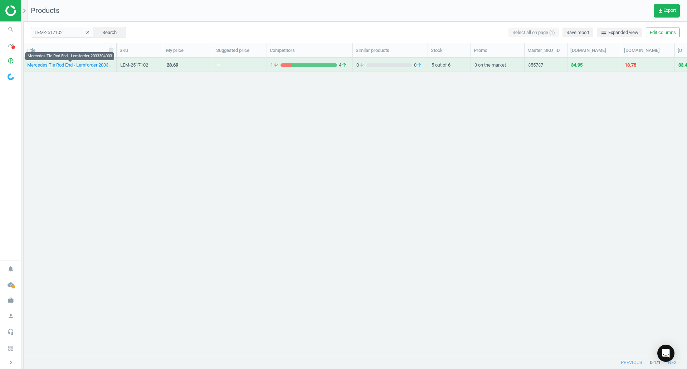
click at [78, 67] on link "Mercedes Tie Rod End - Lemforder 2033304003" at bounding box center [70, 65] width 86 height 6
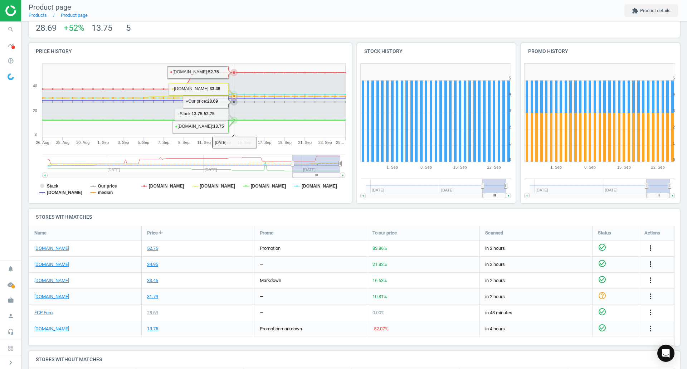
scroll to position [110, 0]
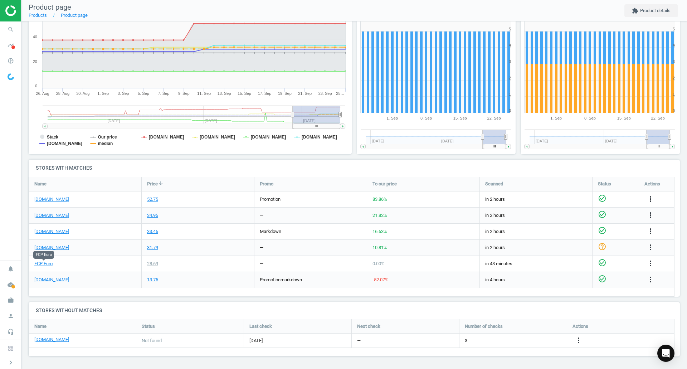
click at [43, 264] on link "FCP Euro" at bounding box center [43, 264] width 18 height 6
click at [58, 282] on link "[DOMAIN_NAME]" at bounding box center [51, 280] width 35 height 6
click at [652, 281] on icon "more_vert" at bounding box center [651, 279] width 9 height 9
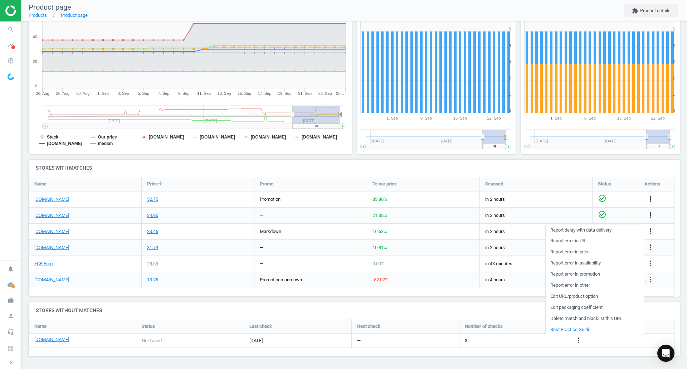
click at [595, 299] on link "Edit URL/product option" at bounding box center [595, 296] width 98 height 11
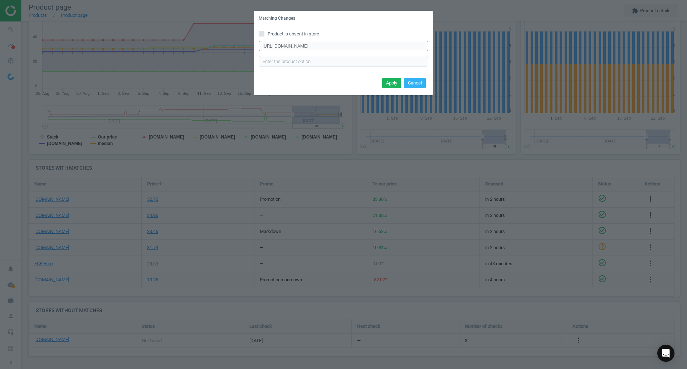
click at [361, 46] on input "[URL][DOMAIN_NAME]" at bounding box center [344, 46] width 170 height 11
paste input "lemfoerder-tie-rod-end/2033302003~"
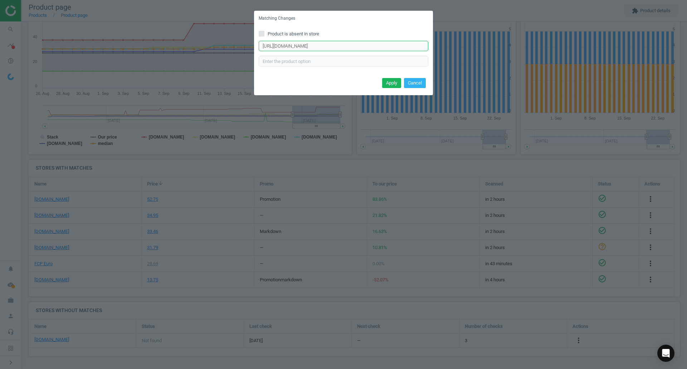
type input "[URL][DOMAIN_NAME]"
click at [395, 86] on button "Apply" at bounding box center [391, 83] width 19 height 10
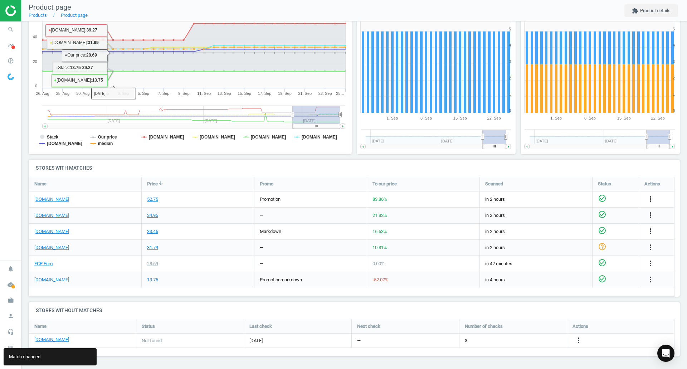
click at [16, 26] on icon "search" at bounding box center [11, 30] width 14 height 14
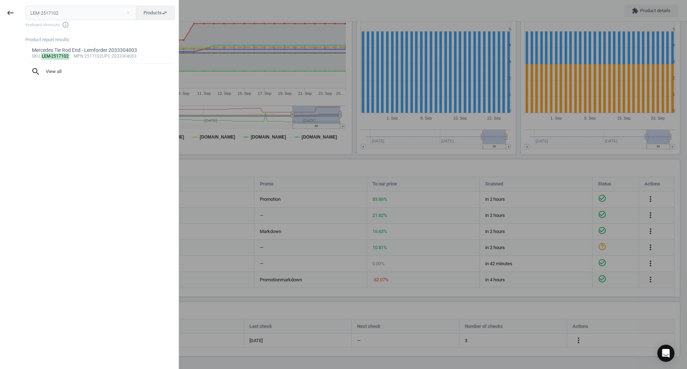
click at [50, 9] on input "LEM-2517102" at bounding box center [80, 13] width 111 height 14
type input "LEM-3350301"
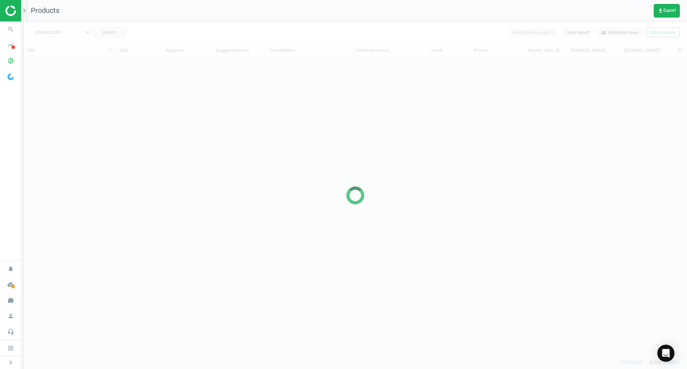
scroll to position [287, 658]
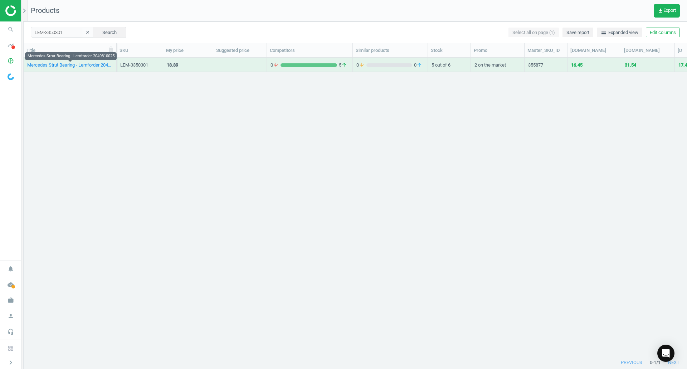
click at [102, 67] on link "Mercedes Strut Bearing - Lemforder 2049810025" at bounding box center [70, 65] width 86 height 6
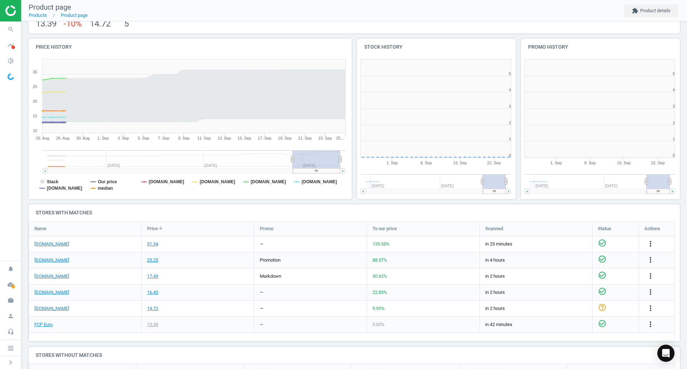
scroll to position [154, 169]
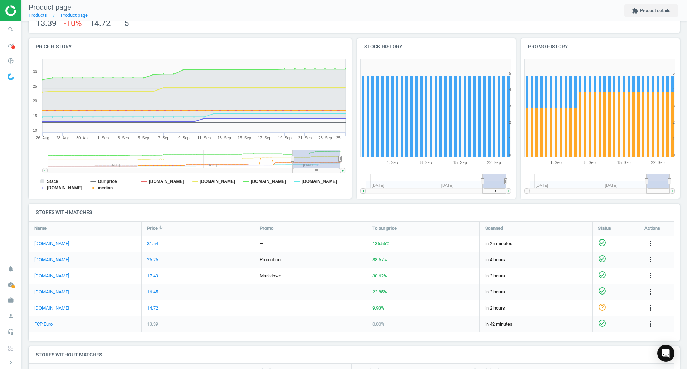
click at [54, 245] on link "[DOMAIN_NAME]" at bounding box center [51, 244] width 35 height 6
click at [46, 322] on link "FCP Euro" at bounding box center [43, 324] width 18 height 6
click at [56, 295] on link "[DOMAIN_NAME]" at bounding box center [51, 292] width 35 height 6
click at [14, 26] on icon "search" at bounding box center [11, 30] width 14 height 14
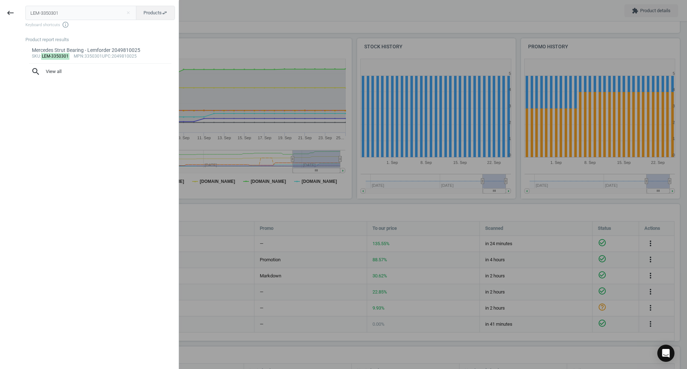
click at [55, 18] on input "LEM-3350301" at bounding box center [80, 13] width 111 height 14
type input "LES-4208431"
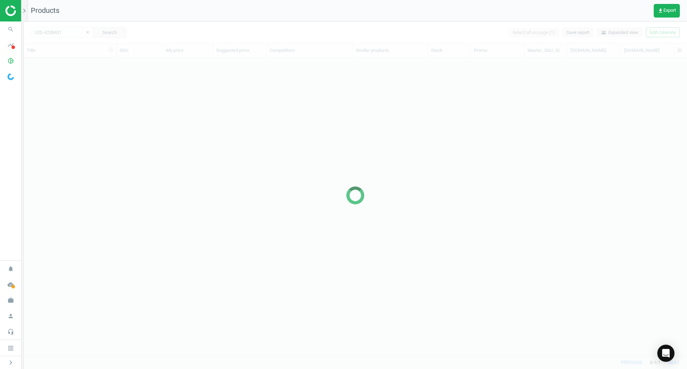
scroll to position [287, 658]
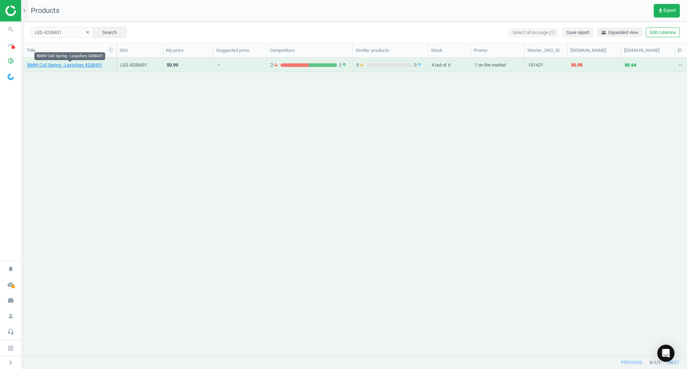
click at [60, 64] on link "BMW Coil Spring - Lesjofors 4208431" at bounding box center [64, 65] width 75 height 6
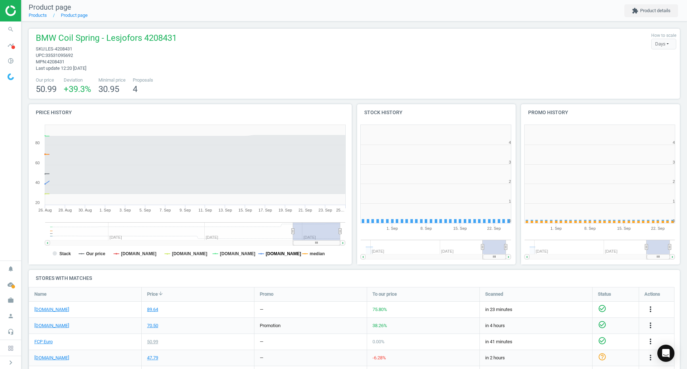
scroll to position [4, 4]
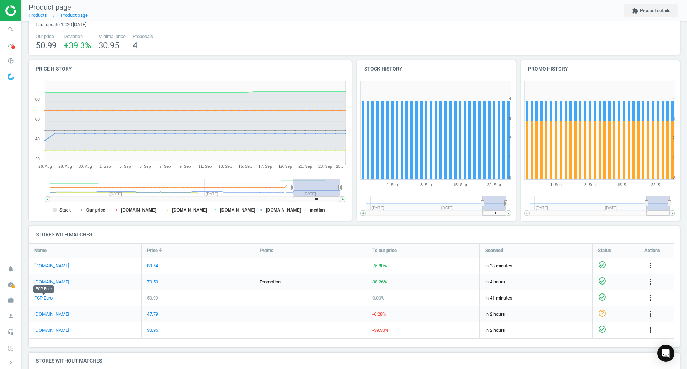
click at [48, 297] on link "FCP Euro" at bounding box center [43, 298] width 18 height 6
click at [51, 267] on link "[DOMAIN_NAME]" at bounding box center [51, 266] width 35 height 6
click at [13, 28] on icon "search" at bounding box center [11, 30] width 14 height 14
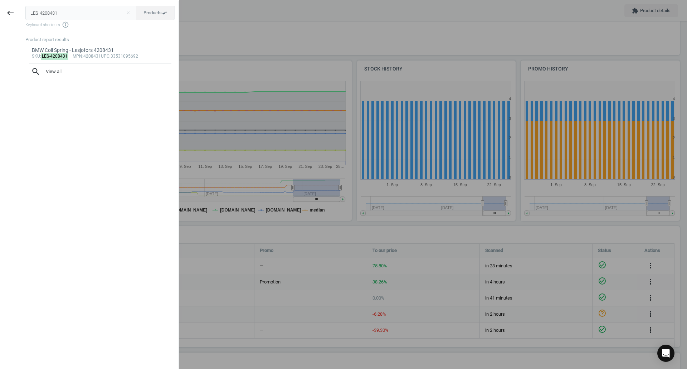
click at [82, 9] on input "LES-4208431" at bounding box center [80, 13] width 111 height 14
type input "LIS-13410"
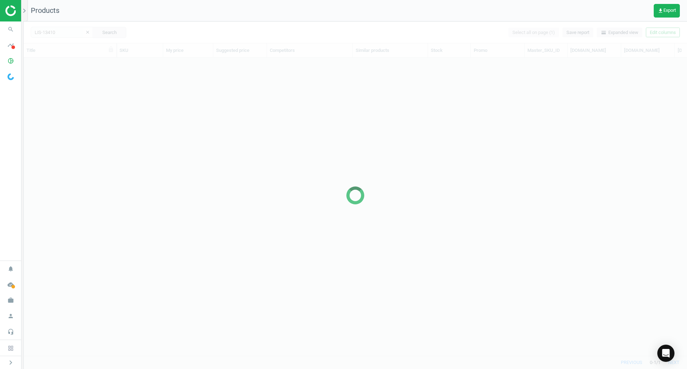
scroll to position [287, 658]
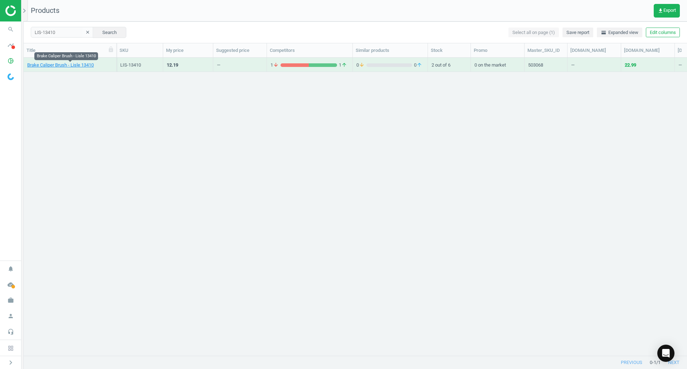
click at [92, 66] on link "Brake Caliper Brush - Lisle 13410" at bounding box center [60, 65] width 67 height 6
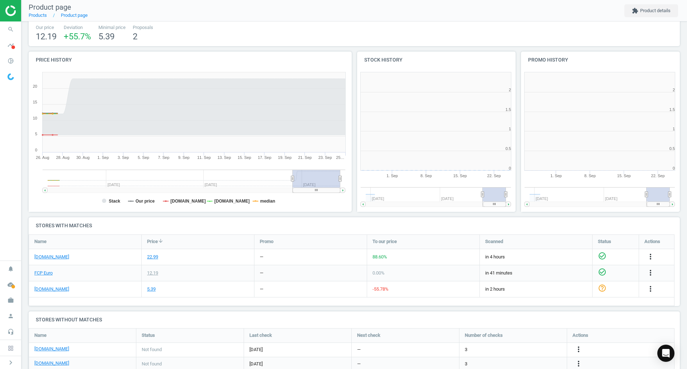
scroll to position [154, 332]
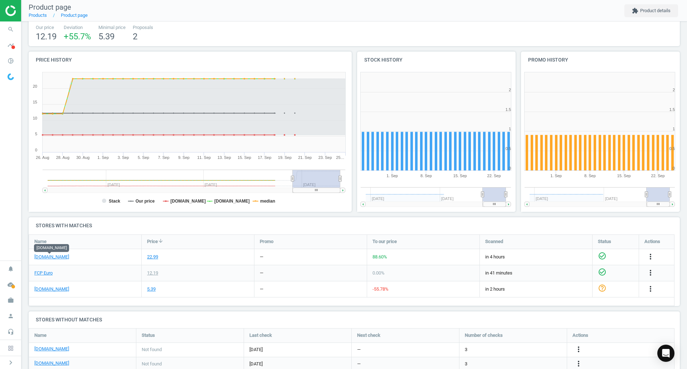
click at [53, 258] on link "[DOMAIN_NAME]" at bounding box center [51, 257] width 35 height 6
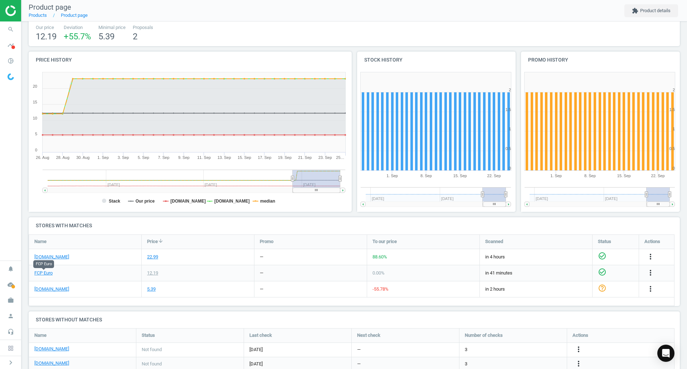
click at [42, 274] on link "FCP Euro" at bounding box center [43, 273] width 18 height 6
click at [5, 34] on icon "search" at bounding box center [11, 30] width 14 height 14
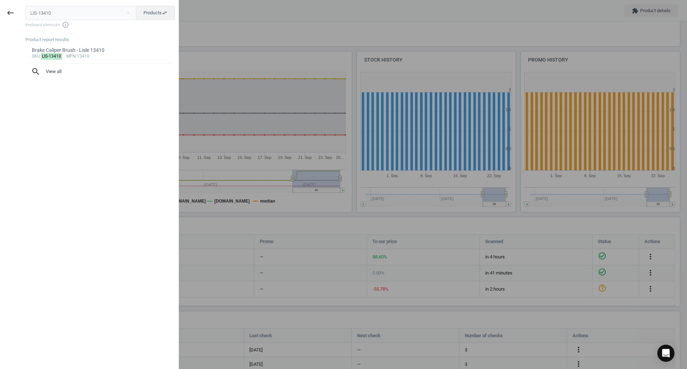
click at [96, 12] on input "LIS-13410" at bounding box center [80, 13] width 111 height 14
type input "MAH-AD169000S"
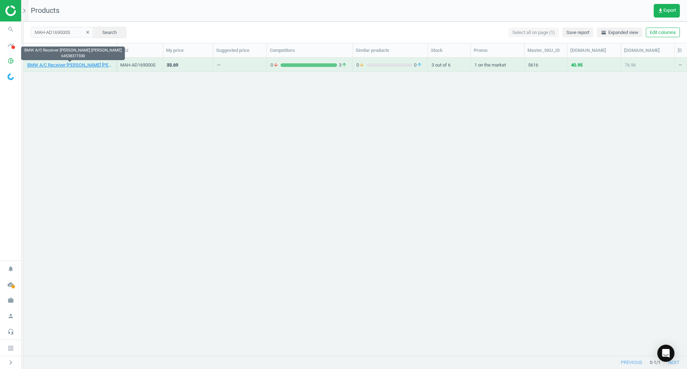
click at [101, 67] on link "BMW A/C Receiver [PERSON_NAME] [PERSON_NAME] 64538377330" at bounding box center [70, 65] width 86 height 6
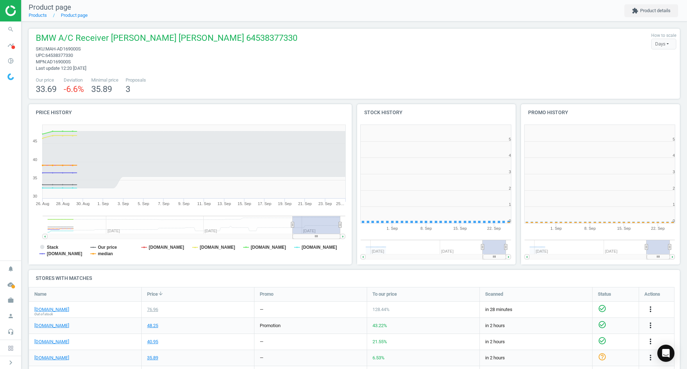
scroll to position [4, 4]
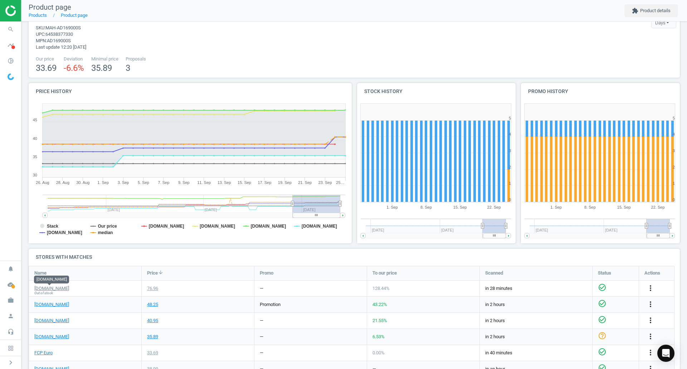
click at [47, 286] on link "[DOMAIN_NAME]" at bounding box center [51, 288] width 35 height 6
click at [43, 350] on link "FCP Euro" at bounding box center [43, 353] width 18 height 6
click at [13, 34] on icon "search" at bounding box center [11, 30] width 14 height 14
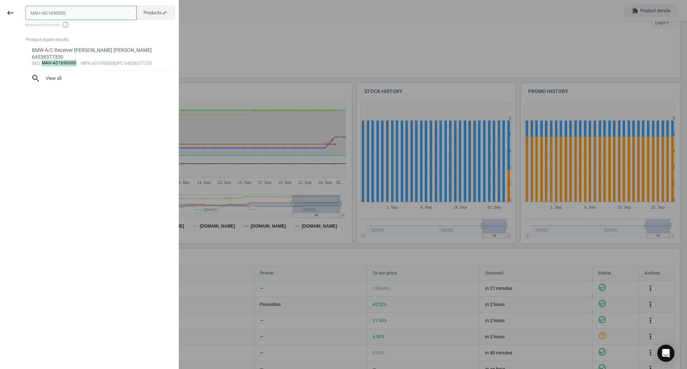
click at [87, 11] on input "MAH-AD169000S" at bounding box center [80, 13] width 111 height 14
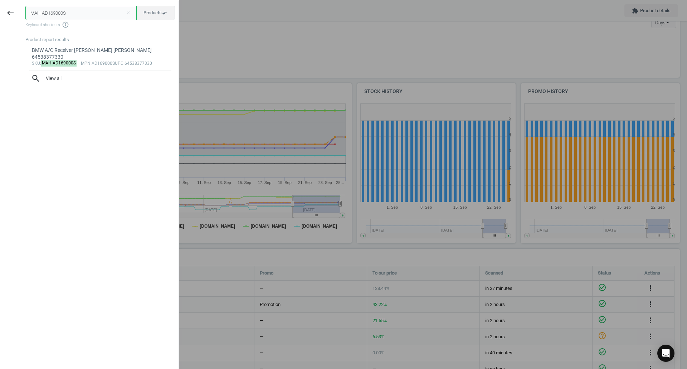
paste input "LX1590"
type input "MAH-LX1590"
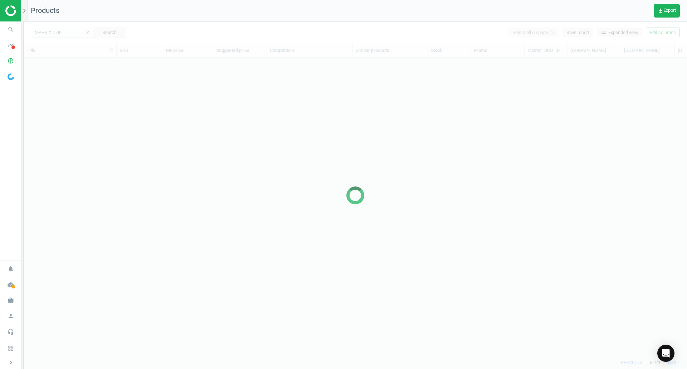
scroll to position [287, 658]
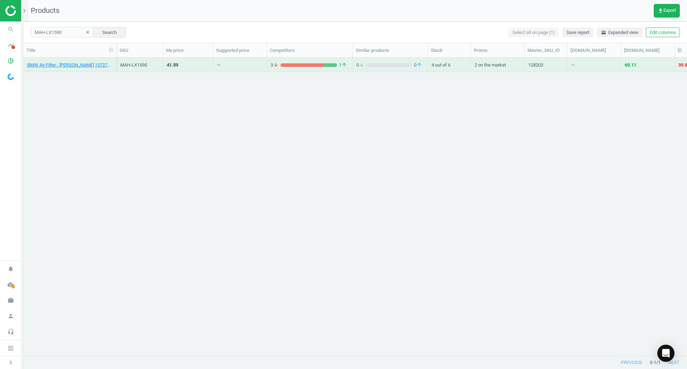
click at [92, 69] on div "BMW Air Filter - [PERSON_NAME] 13727838804" at bounding box center [70, 66] width 86 height 9
click at [91, 65] on link "BMW Air Filter - [PERSON_NAME] 13727838804" at bounding box center [70, 65] width 86 height 6
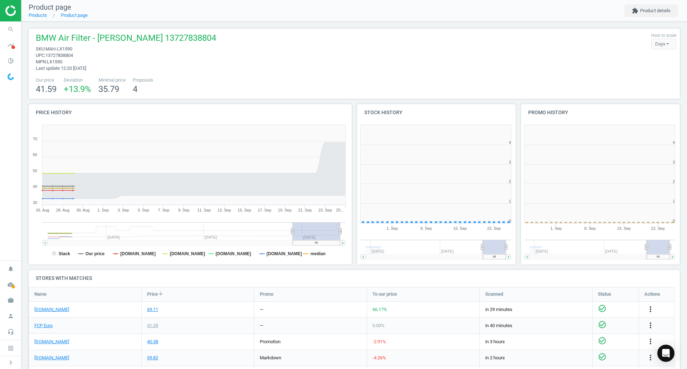
scroll to position [4, 4]
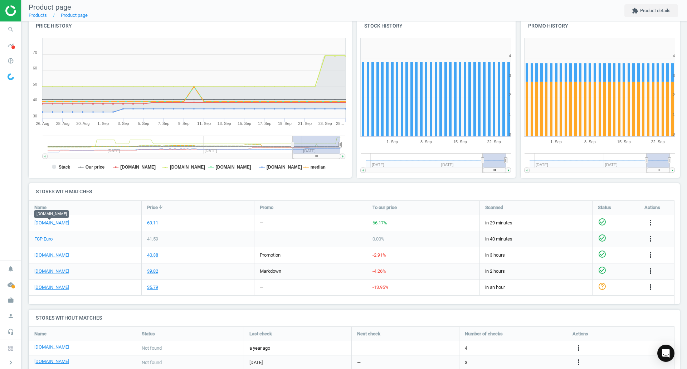
click at [59, 223] on link "[DOMAIN_NAME]" at bounding box center [51, 223] width 35 height 6
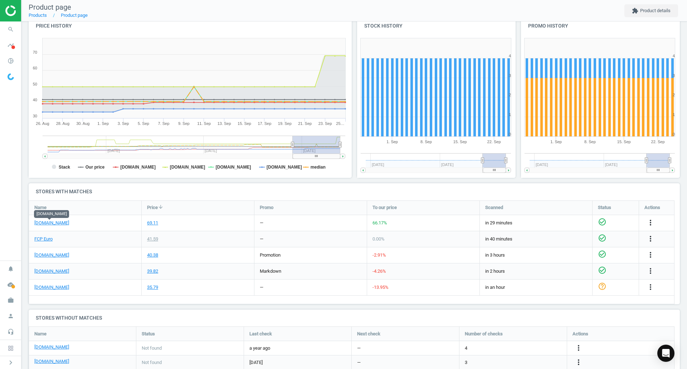
click at [42, 238] on link "FCP Euro" at bounding box center [43, 239] width 18 height 6
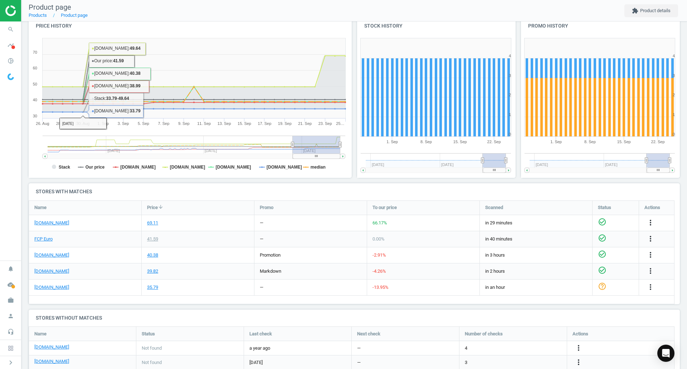
click at [8, 28] on icon "search" at bounding box center [11, 30] width 14 height 14
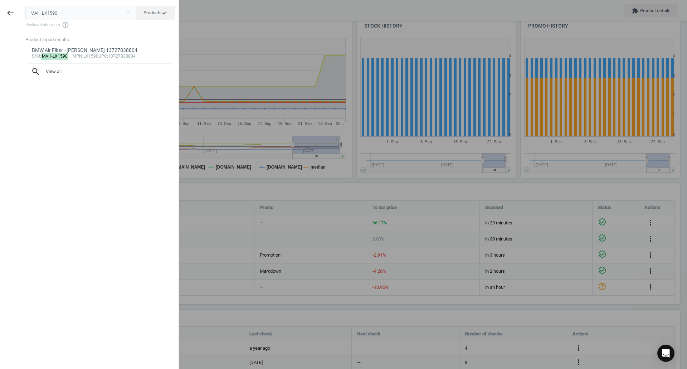
click at [53, 14] on input "MAH-LX1590" at bounding box center [80, 13] width 111 height 14
type input "MAH-LX1791"
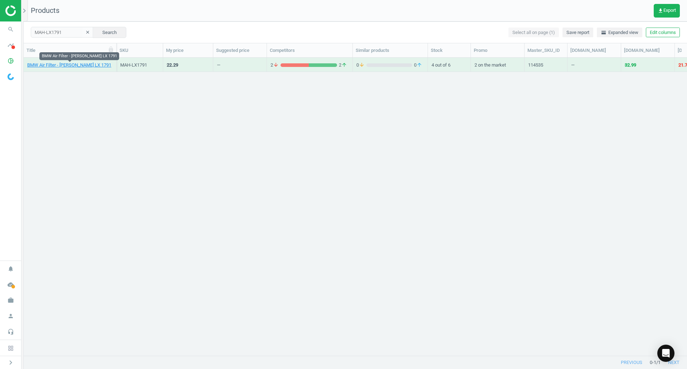
click at [81, 67] on link "BMW Air Filter - [PERSON_NAME] LX 1791" at bounding box center [69, 65] width 84 height 6
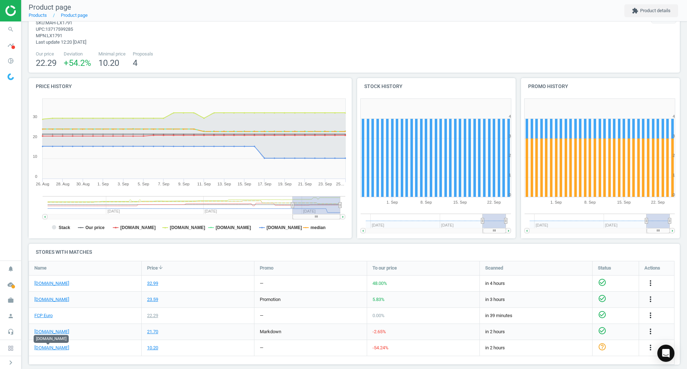
click at [49, 350] on link "[DOMAIN_NAME]" at bounding box center [51, 348] width 35 height 6
click at [50, 315] on link "FCP Euro" at bounding box center [43, 316] width 18 height 6
click at [13, 23] on icon "search" at bounding box center [11, 30] width 14 height 14
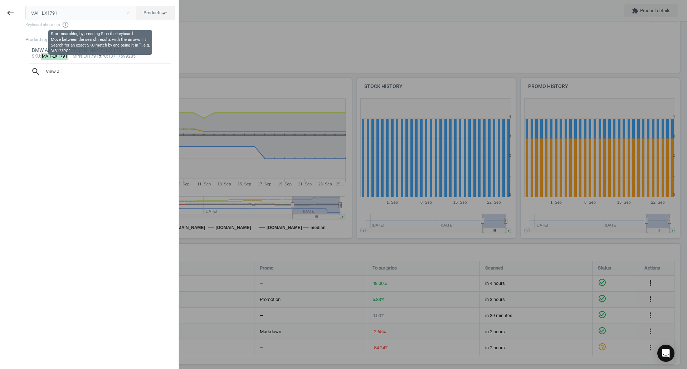
click at [60, 15] on input "MAH-LX1791" at bounding box center [80, 13] width 111 height 14
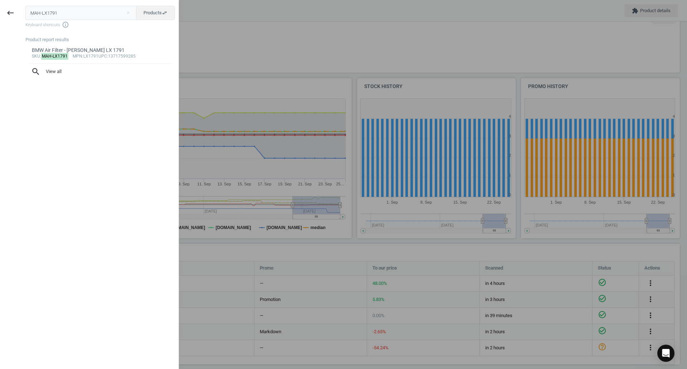
click at [60, 15] on input "MAH-LX1791" at bounding box center [80, 13] width 111 height 14
type input "MAN-HU9303x"
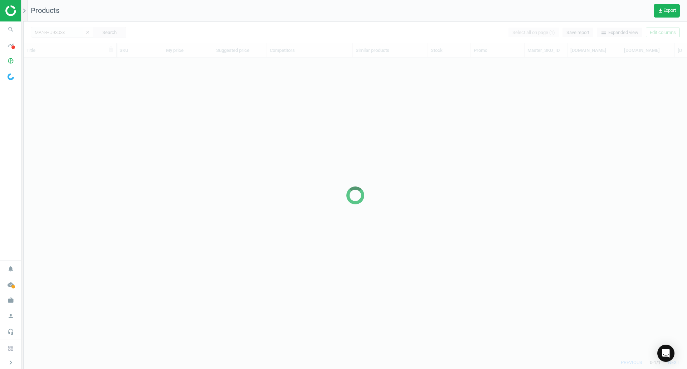
scroll to position [6, 6]
